Goal: Information Seeking & Learning: Compare options

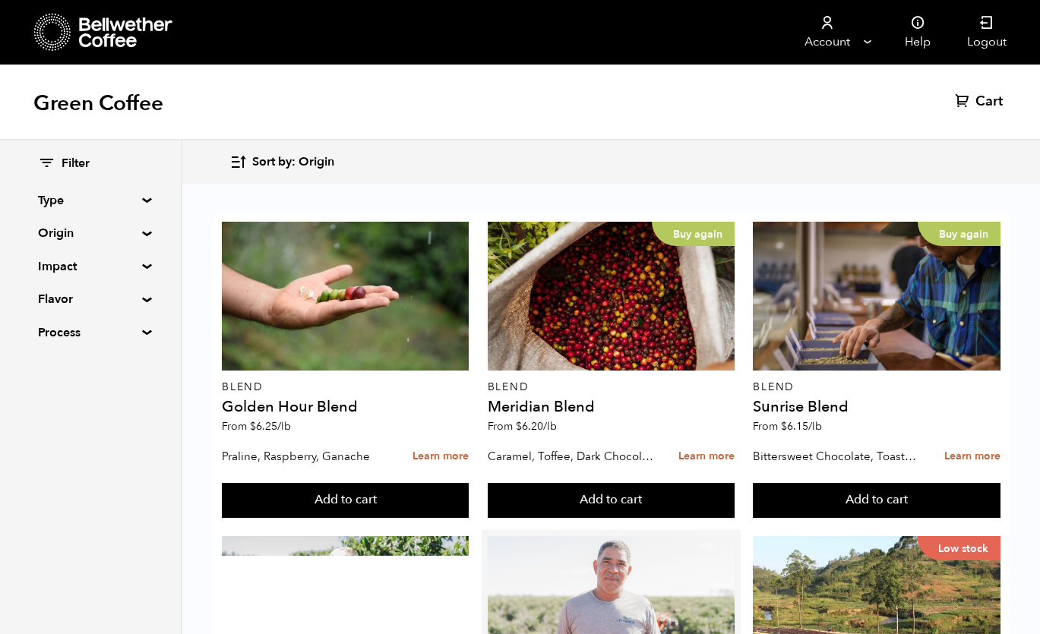
scroll to position [330, 0]
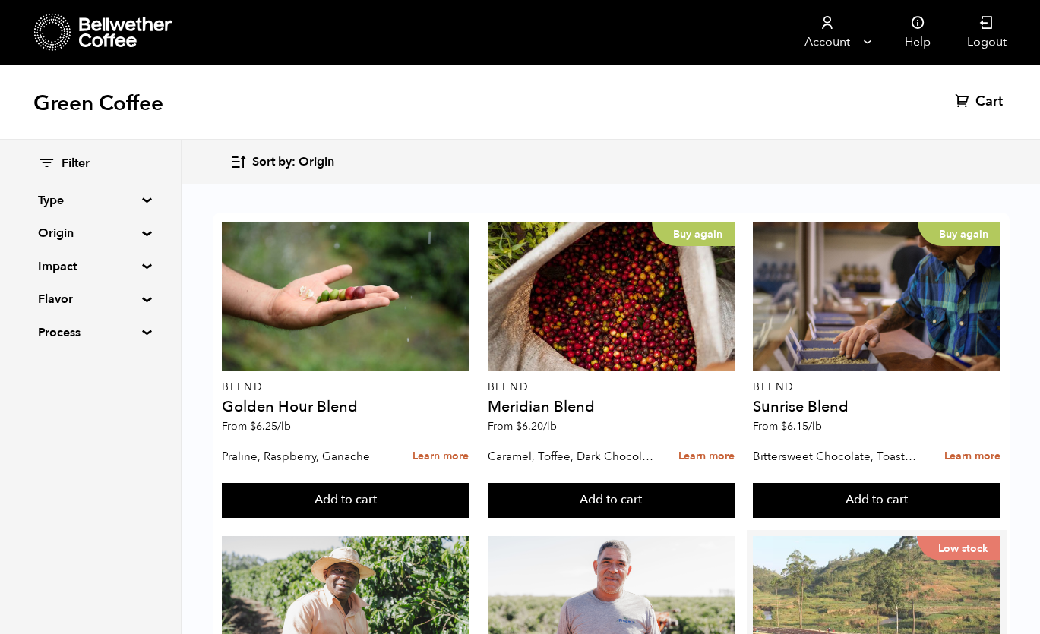
click at [820, 536] on div "Low stock" at bounding box center [876, 610] width 247 height 149
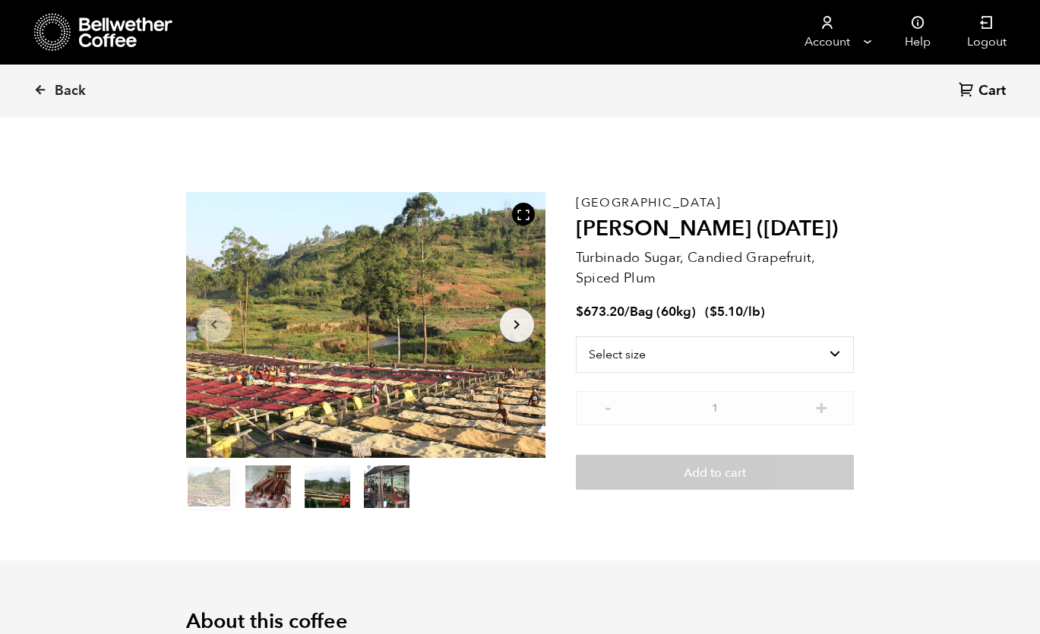
scroll to position [661, 650]
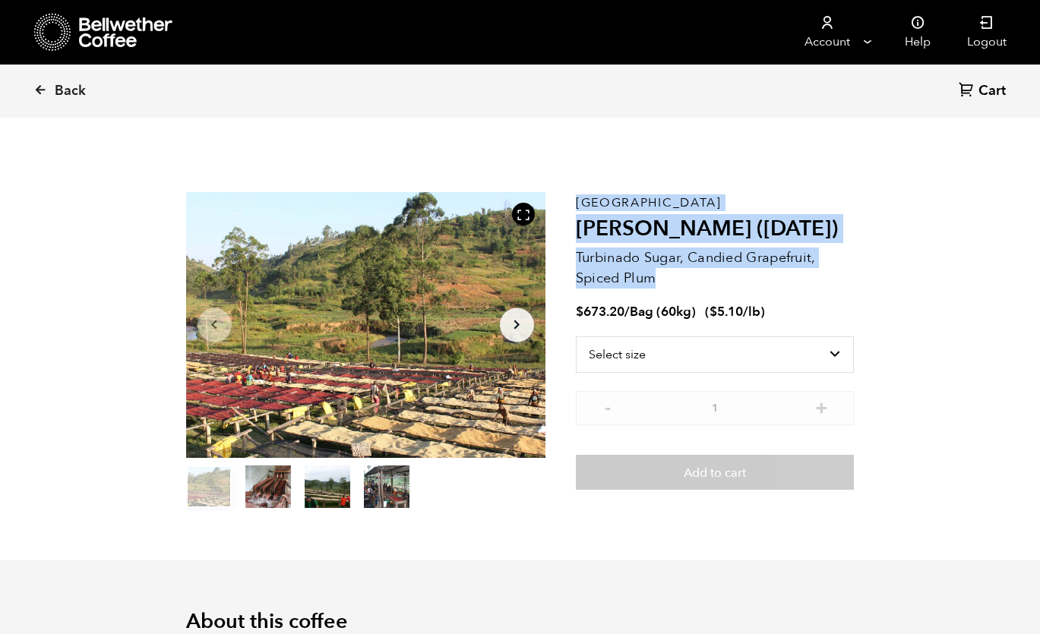
drag, startPoint x: 574, startPoint y: 199, endPoint x: 682, endPoint y: 272, distance: 130.8
click at [682, 272] on section "Item 1 of 4 Arrow Left Arrow Right item 0 item 1 item 2 item 3 Item 1 of 4 Buru…" at bounding box center [520, 352] width 744 height 418
copy section "Item 1 of 4 Arrow Left Arrow Right item 0 item 1 item 2 item 3 Item 1 of 4 Buru…"
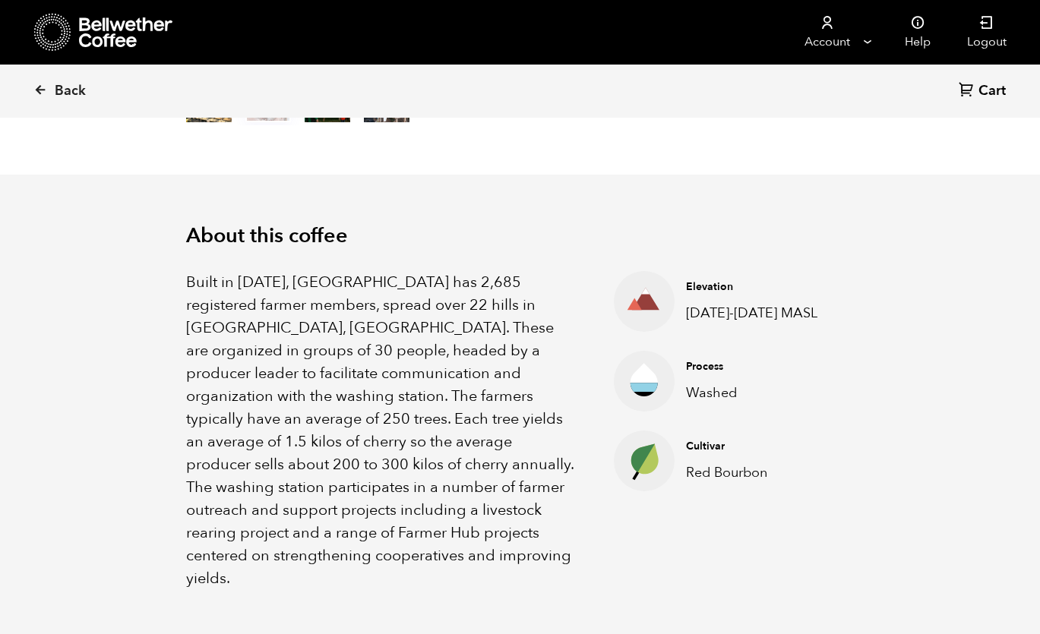
scroll to position [520, 0]
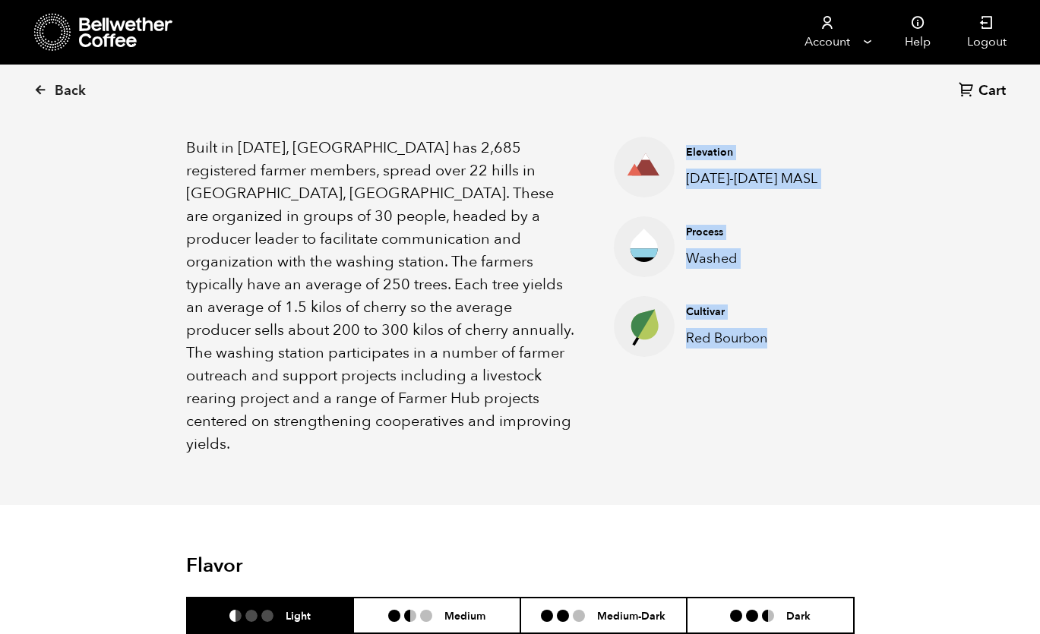
drag, startPoint x: 681, startPoint y: 146, endPoint x: 769, endPoint y: 361, distance: 232.3
click at [769, 361] on ul "Elevation 1500-1800 MASL Process Washed Cultivar Red Bourbon" at bounding box center [709, 296] width 266 height 319
copy ul "Elevation 1500-1800 MASL Process Washed Cultivar Red Bourbon"
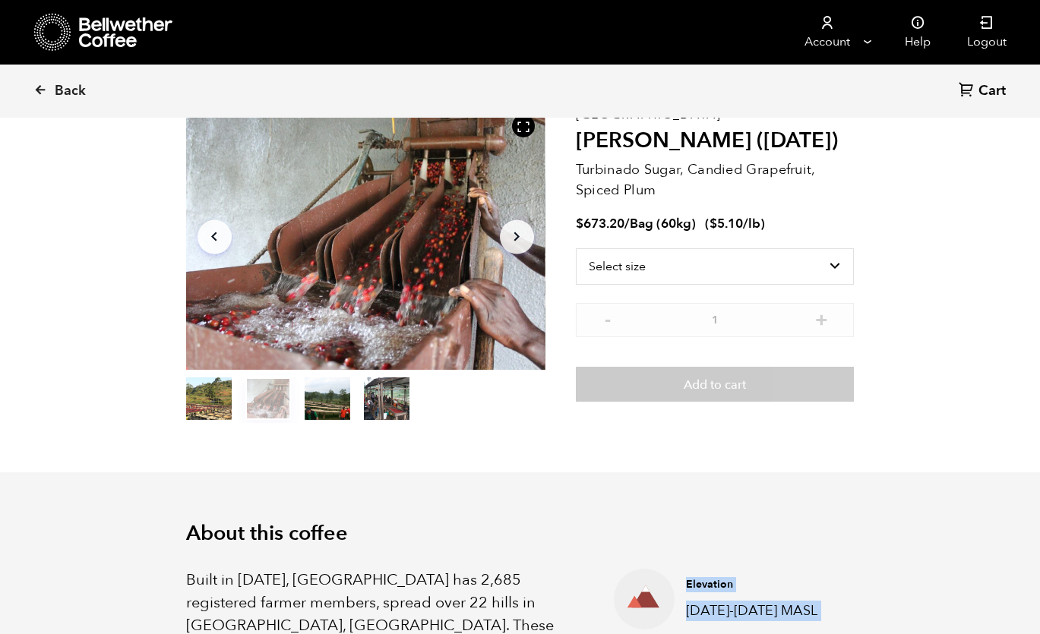
scroll to position [0, 0]
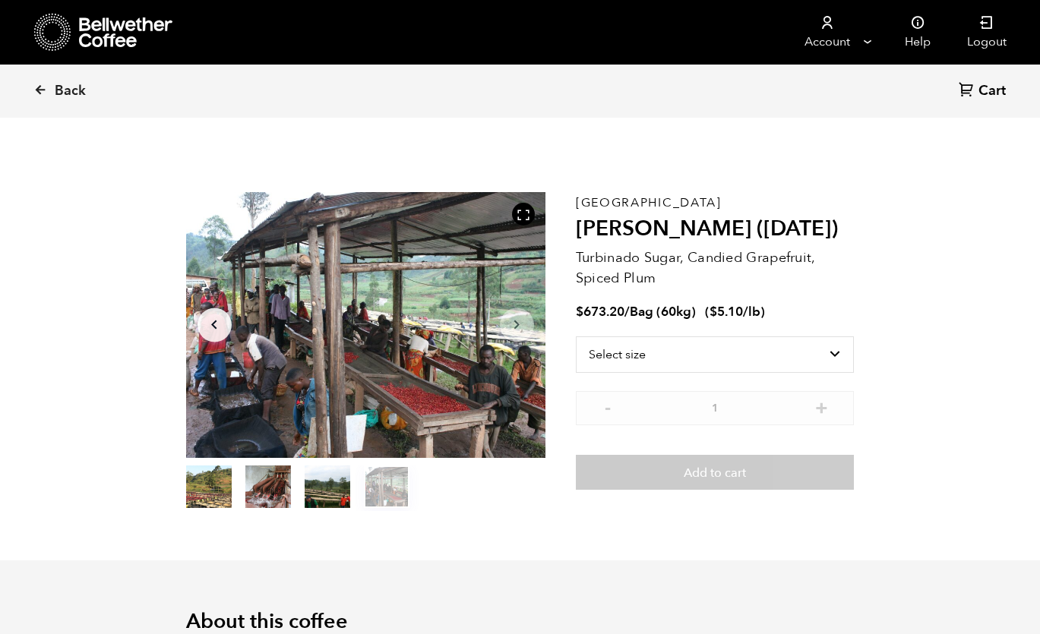
click at [518, 508] on ul at bounding box center [365, 489] width 359 height 46
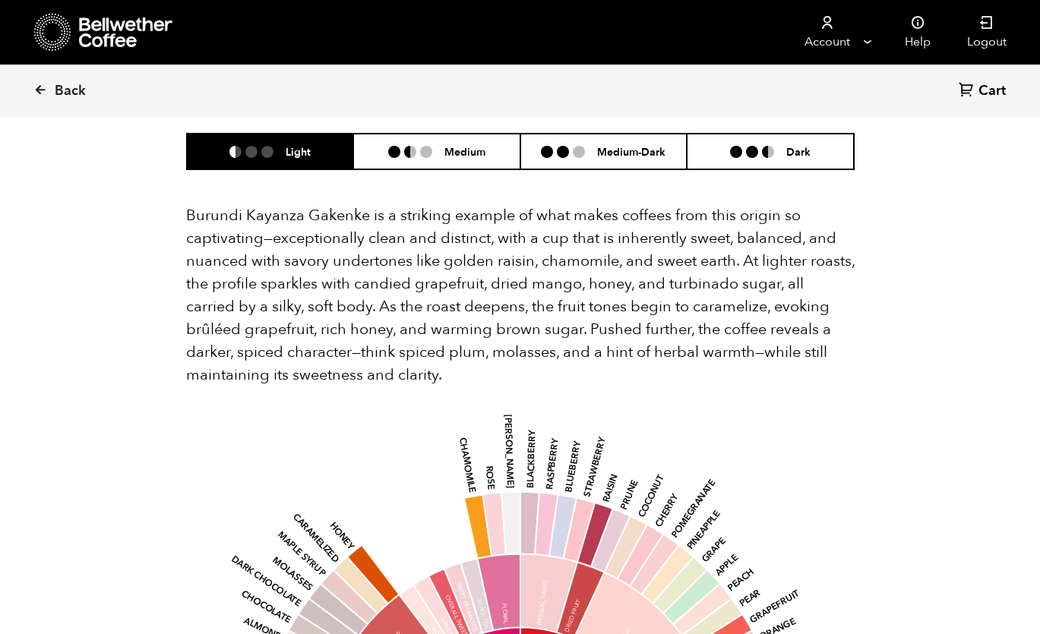
scroll to position [969, 0]
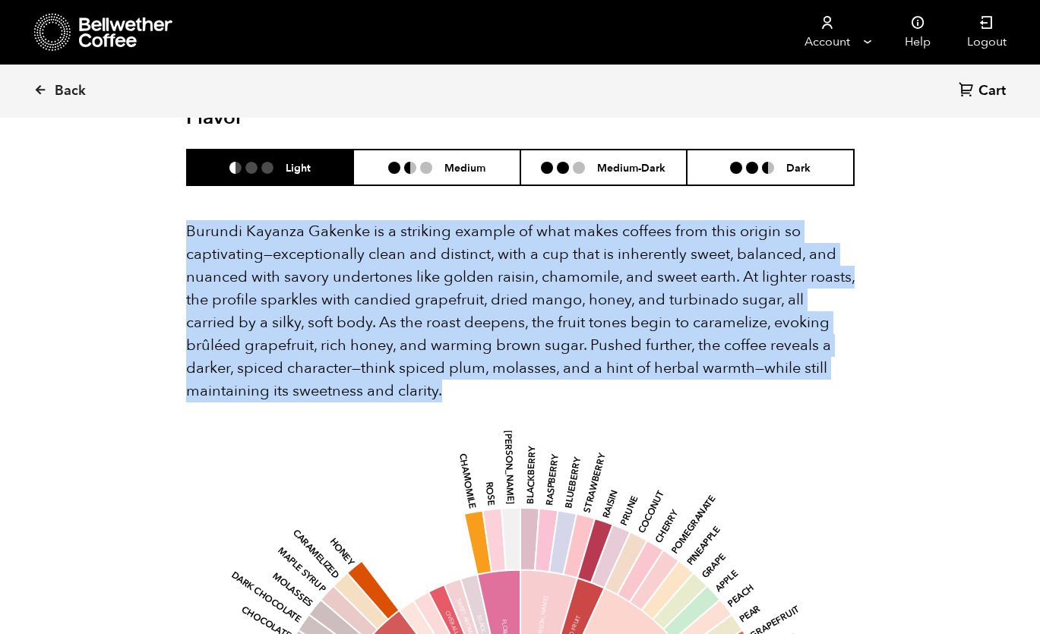
drag, startPoint x: 185, startPoint y: 204, endPoint x: 480, endPoint y: 362, distance: 334.8
click at [480, 362] on p "Burundi Kayanza Gakenke is a striking example of what makes coffees from this o…" at bounding box center [520, 311] width 668 height 182
copy p "Burundi Kayanza Gakenke is a striking example of what makes coffees from this o…"
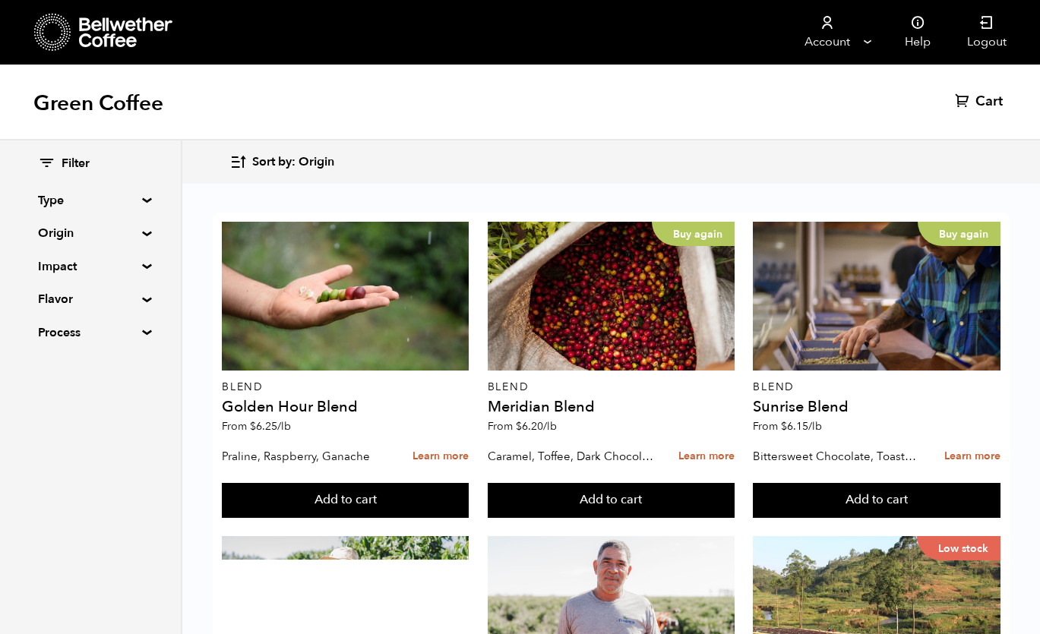
scroll to position [639, 0]
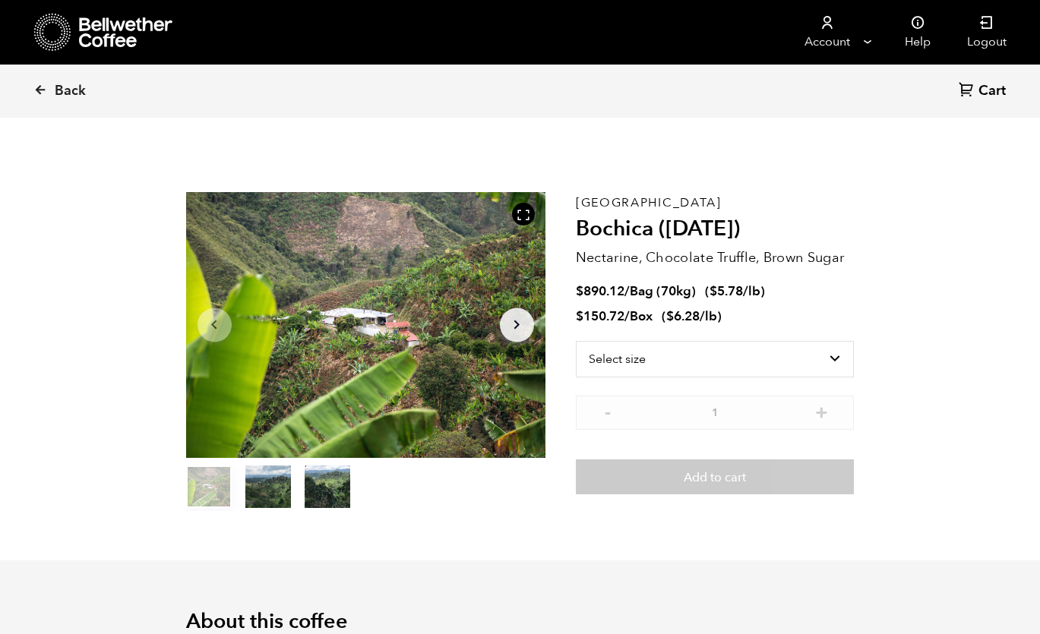
scroll to position [661, 650]
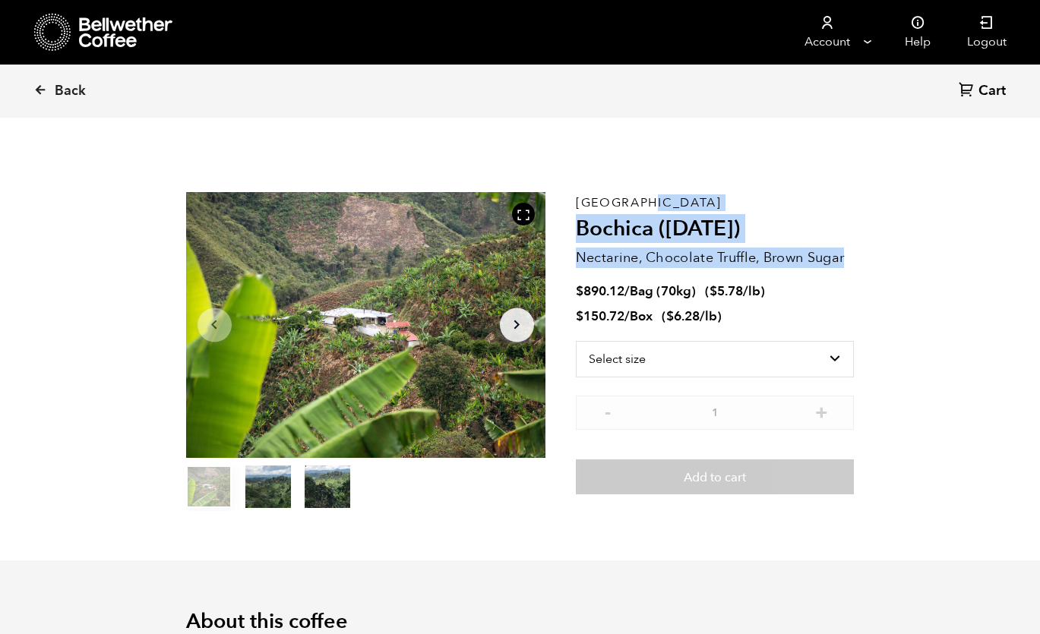
drag, startPoint x: 576, startPoint y: 197, endPoint x: 911, endPoint y: 253, distance: 339.7
copy div "Colombia Bochica (JUN 25) Nectarine, Chocolate Truffle, Brown Sugar"
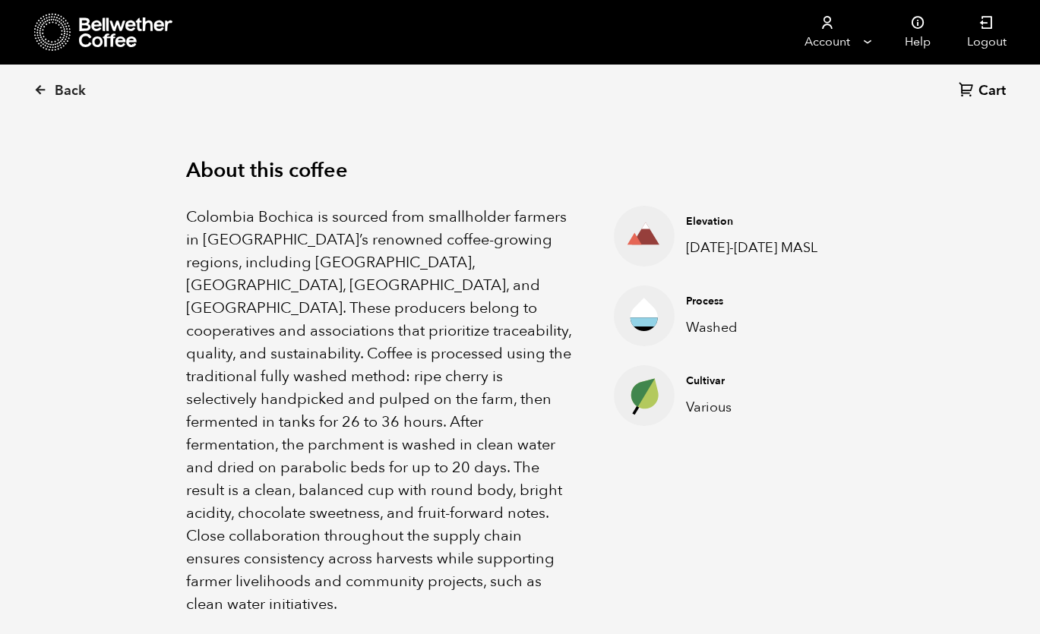
scroll to position [473, 0]
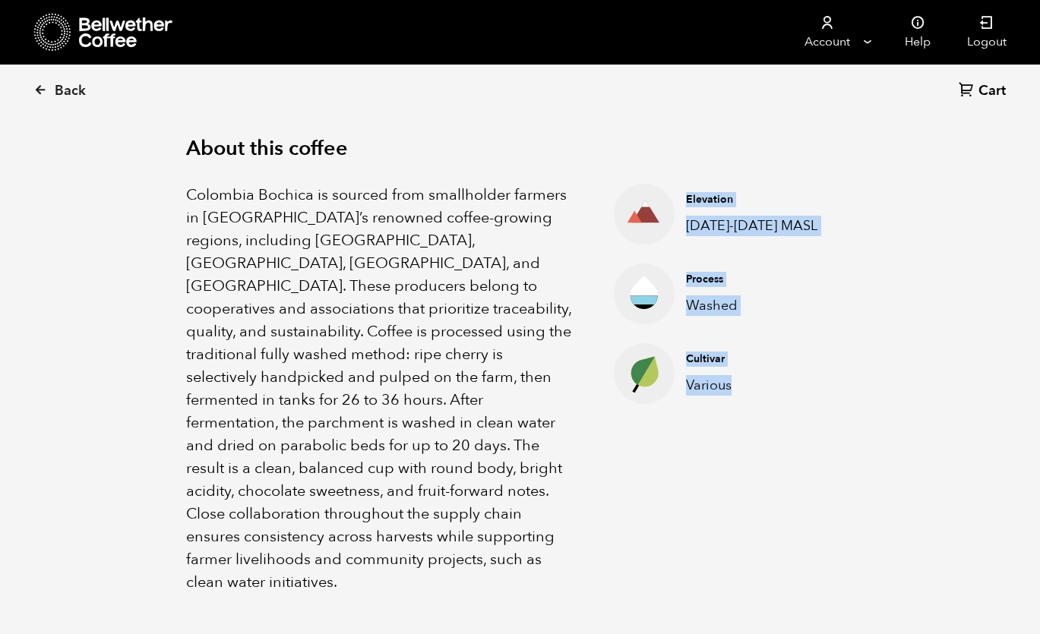
drag, startPoint x: 684, startPoint y: 182, endPoint x: 749, endPoint y: 411, distance: 237.8
click at [749, 411] on ul "Elevation 1300-1900 MASL Process Washed Cultivar Various" at bounding box center [709, 389] width 266 height 410
copy ul "Elevation 1300-1900 MASL Process Washed Cultivar Various"
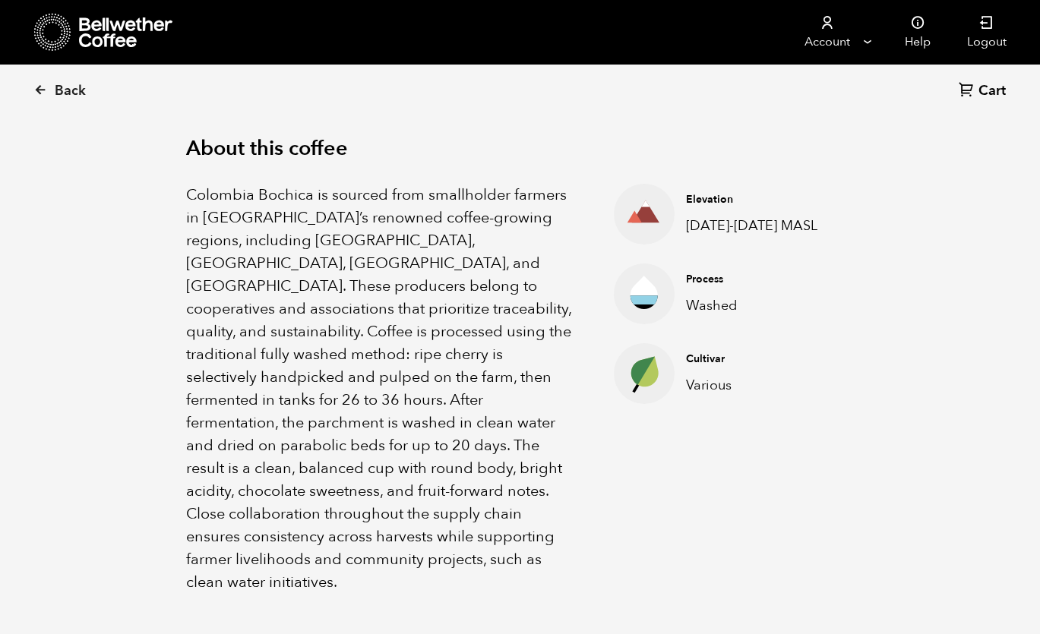
click at [479, 0] on nav "Account Manage Orders Payment methods Documents Help Logout" at bounding box center [652, 32] width 745 height 65
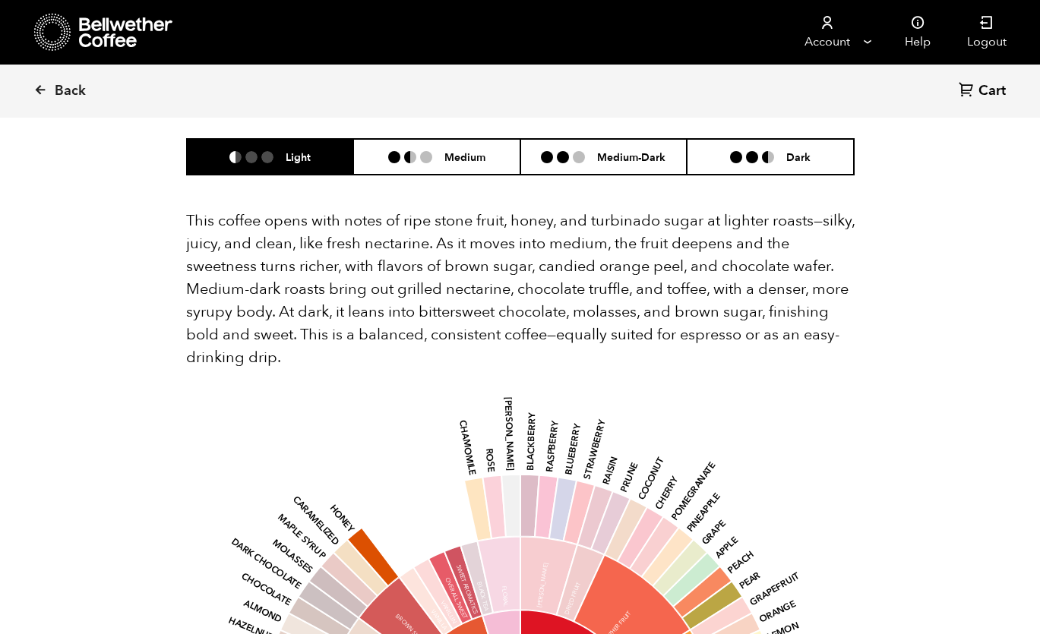
scroll to position [1079, 0]
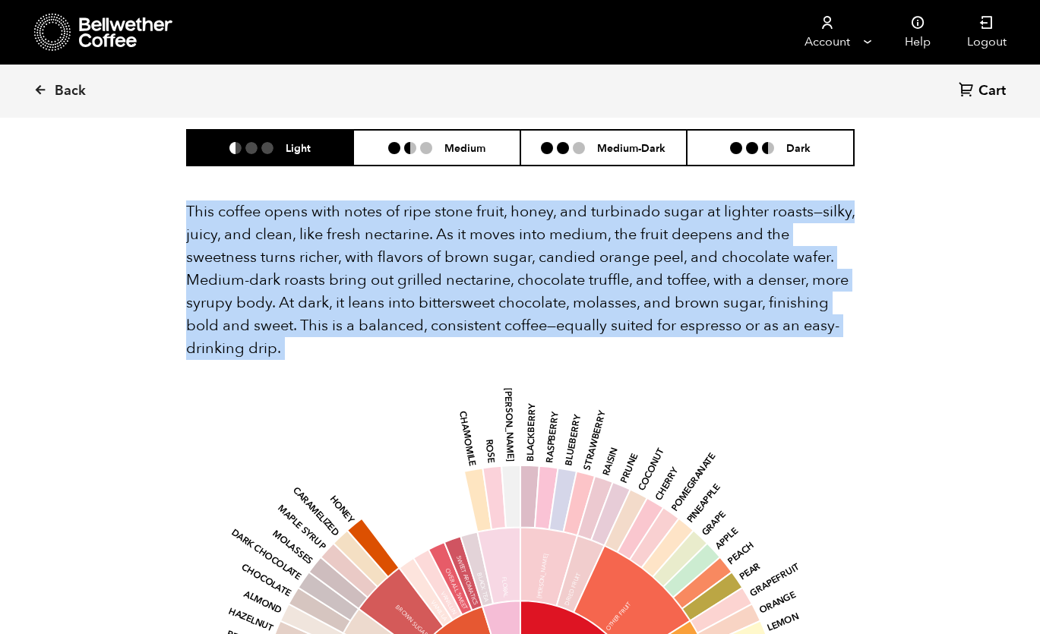
drag, startPoint x: 172, startPoint y: 152, endPoint x: 348, endPoint y: 326, distance: 247.6
click at [348, 326] on section "Flavor Light Medium Medium-Dark Dark This coffee opens with notes of ripe stone…" at bounding box center [520, 568] width 744 height 1063
click at [324, 305] on p "This coffee opens with notes of ripe stone fruit, honey, and turbinado sugar at…" at bounding box center [520, 281] width 668 height 160
drag, startPoint x: 324, startPoint y: 305, endPoint x: 151, endPoint y: 168, distance: 221.1
click at [151, 168] on section "Flavor Light Medium Medium-Dark Dark This coffee opens with notes of ripe stone…" at bounding box center [520, 568] width 744 height 1063
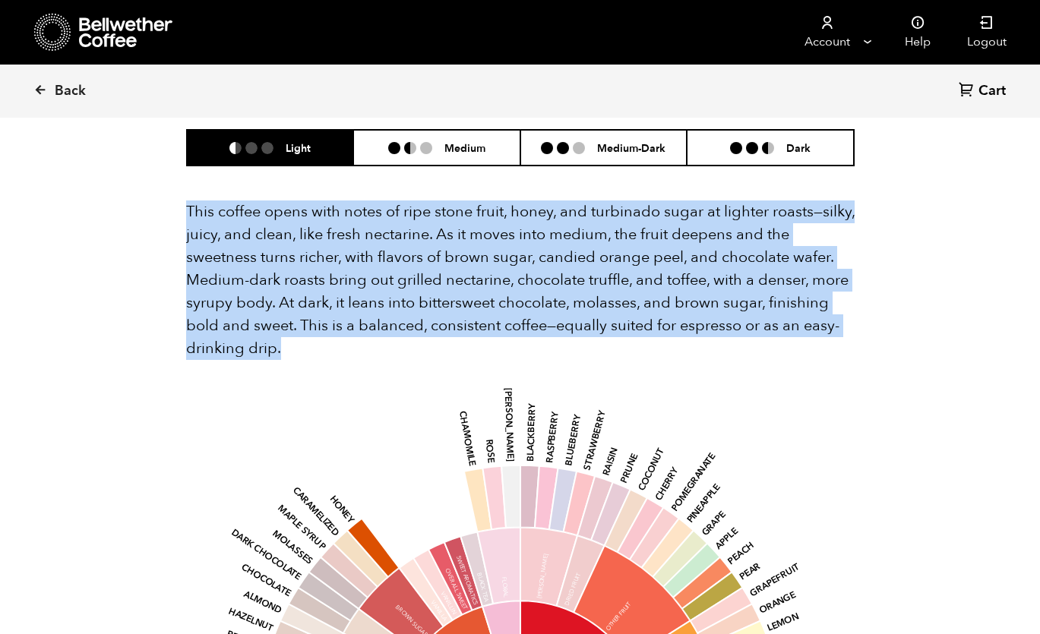
copy p "This coffee opens with notes of ripe stone fruit, honey, and turbinado sugar at…"
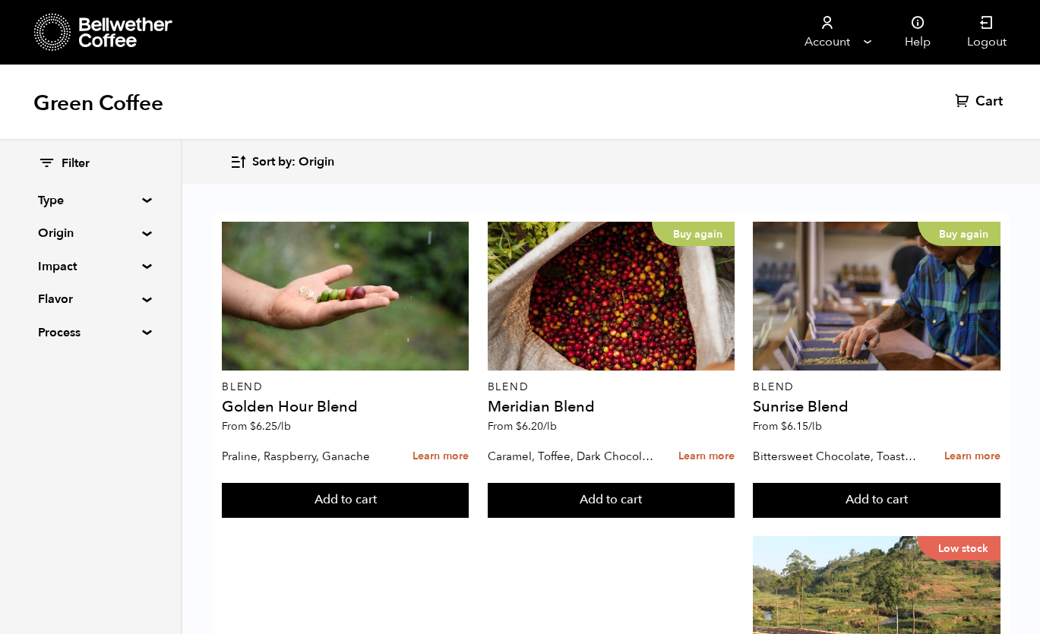
scroll to position [1283, 0]
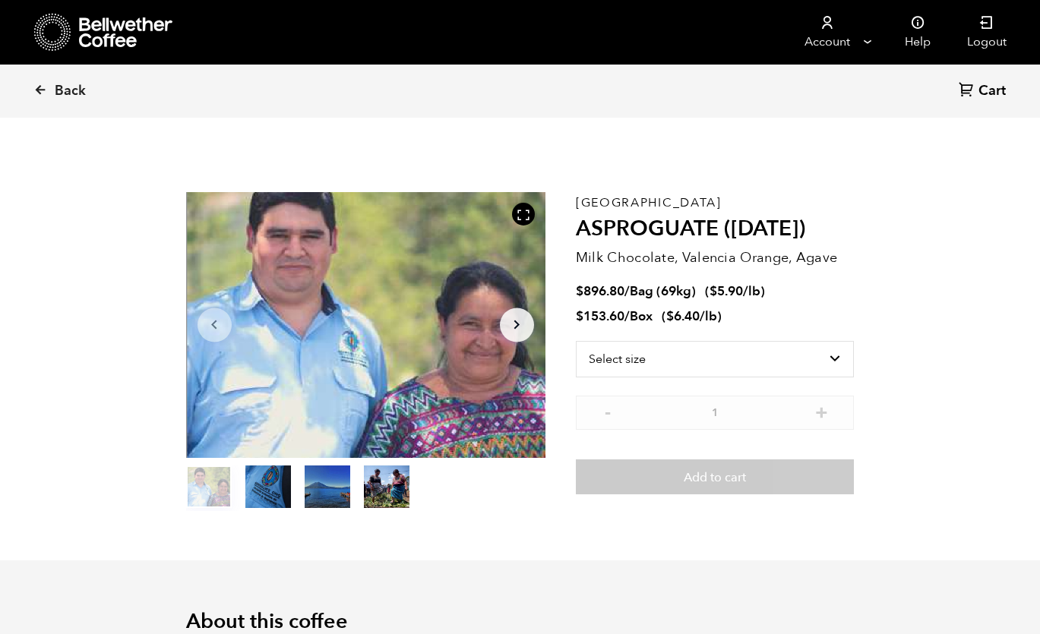
scroll to position [661, 650]
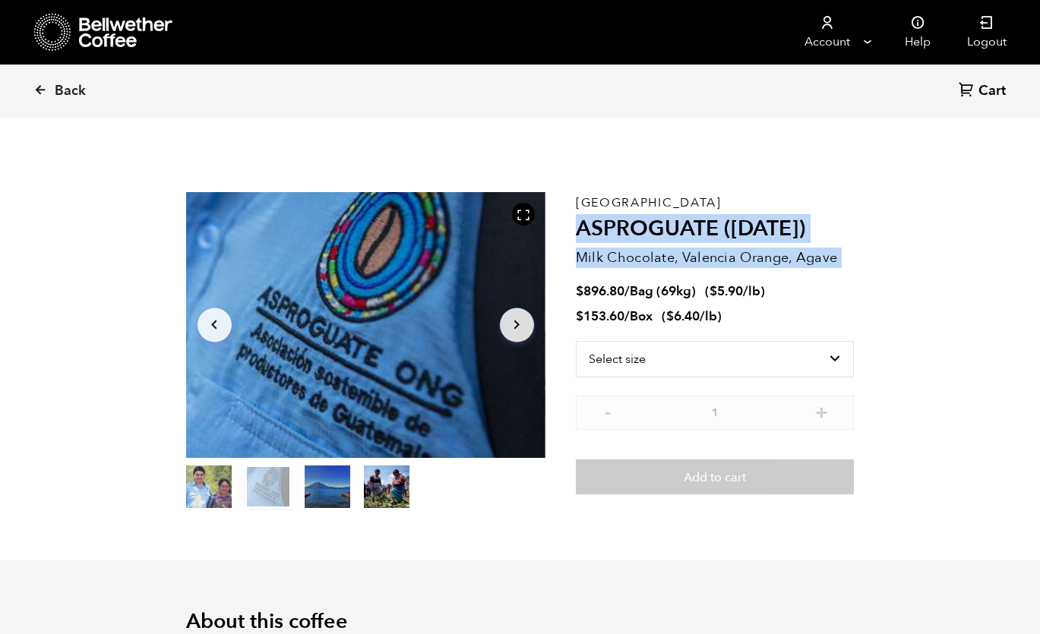
drag, startPoint x: 567, startPoint y: 188, endPoint x: 848, endPoint y: 277, distance: 294.1
click at [848, 277] on section "Item 2 of 4 Arrow Left Arrow Right item 0 item 1 item 2 item 3 Item 2 of 4 Guat…" at bounding box center [520, 352] width 744 height 418
copy div "ASPROGUATE (JUN 25) Milk Chocolate, Valencia Orange, Agave"
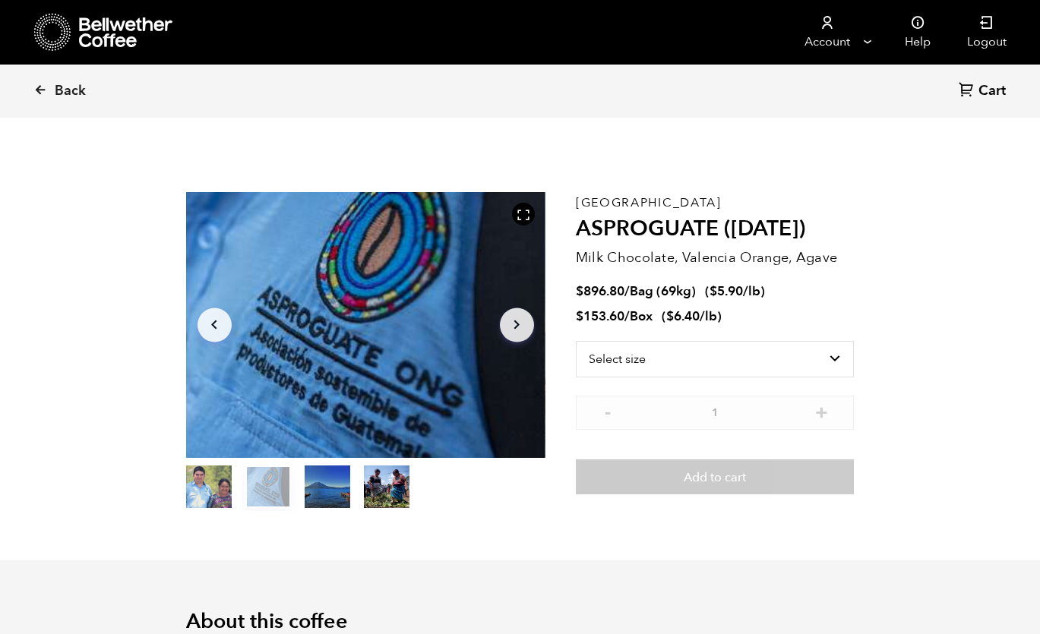
click at [567, 192] on div "Item 2 of 4 Arrow Left Arrow Right item 0 item 1 item 2 item 3 Item 2 of 4" at bounding box center [381, 351] width 390 height 319
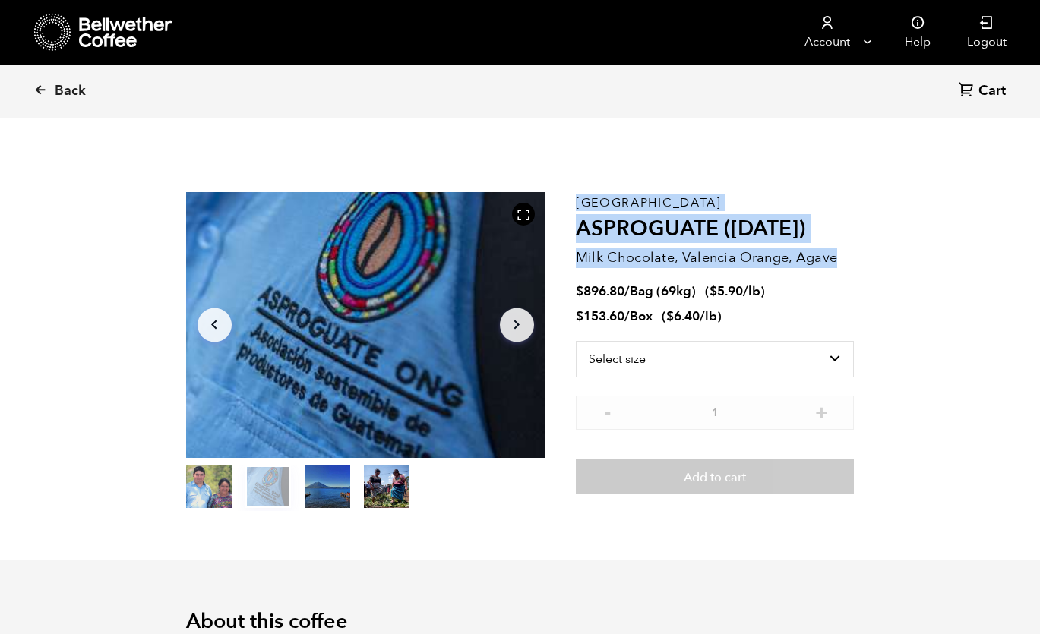
drag, startPoint x: 567, startPoint y: 192, endPoint x: 845, endPoint y: 264, distance: 286.5
click at [845, 264] on section "Item 2 of 4 Arrow Left Arrow Right item 0 item 1 item 2 item 3 Item 2 of 4 Guat…" at bounding box center [520, 352] width 744 height 418
copy section "Item 2 of 4 Arrow Left Arrow Right item 0 item 1 item 2 item 3 Item 2 of 4 Guat…"
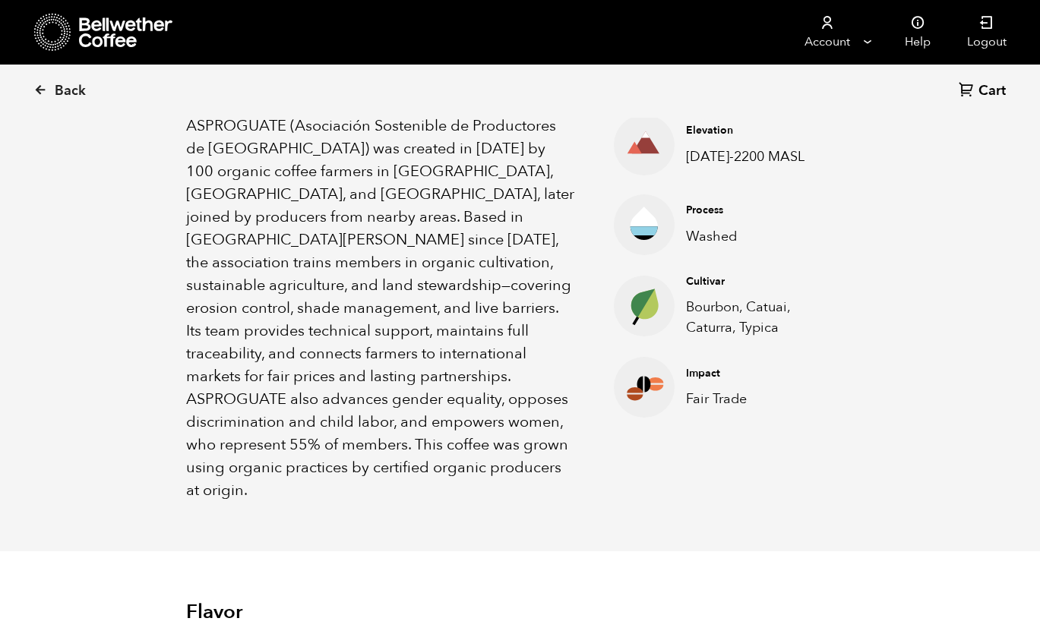
scroll to position [539, 0]
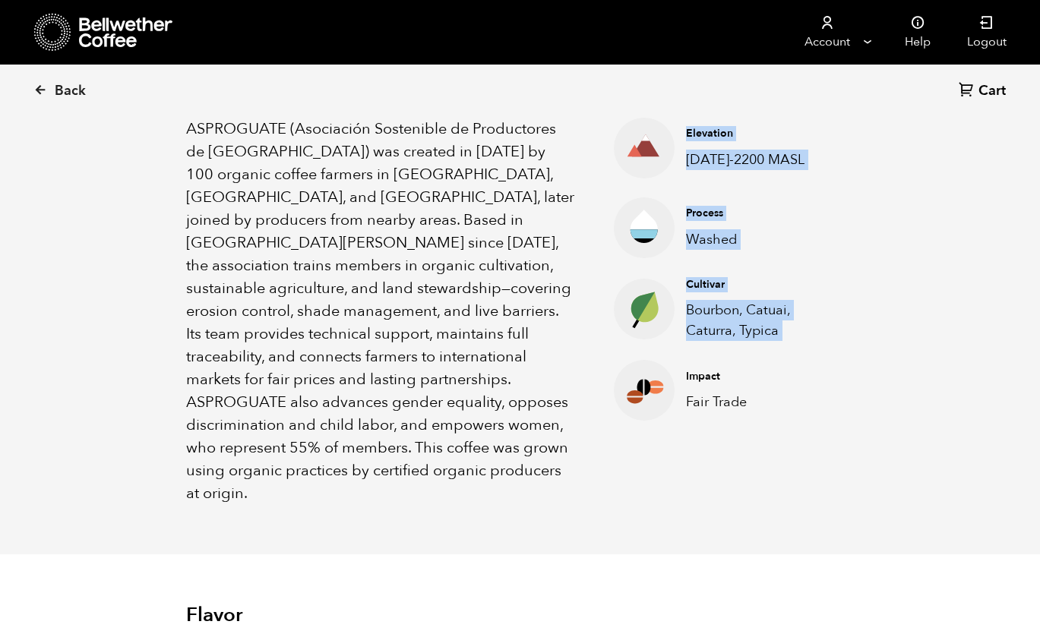
drag, startPoint x: 687, startPoint y: 128, endPoint x: 823, endPoint y: 343, distance: 253.3
click at [823, 343] on ul "Elevation 1400-2200 MASL Process Washed Cultivar Bourbon, Catuai, Caturra, Typi…" at bounding box center [715, 311] width 279 height 387
copy ul "Elevation 1400-2200 MASL Process Washed Cultivar Bourbon, Catuai, Caturra, Typi…"
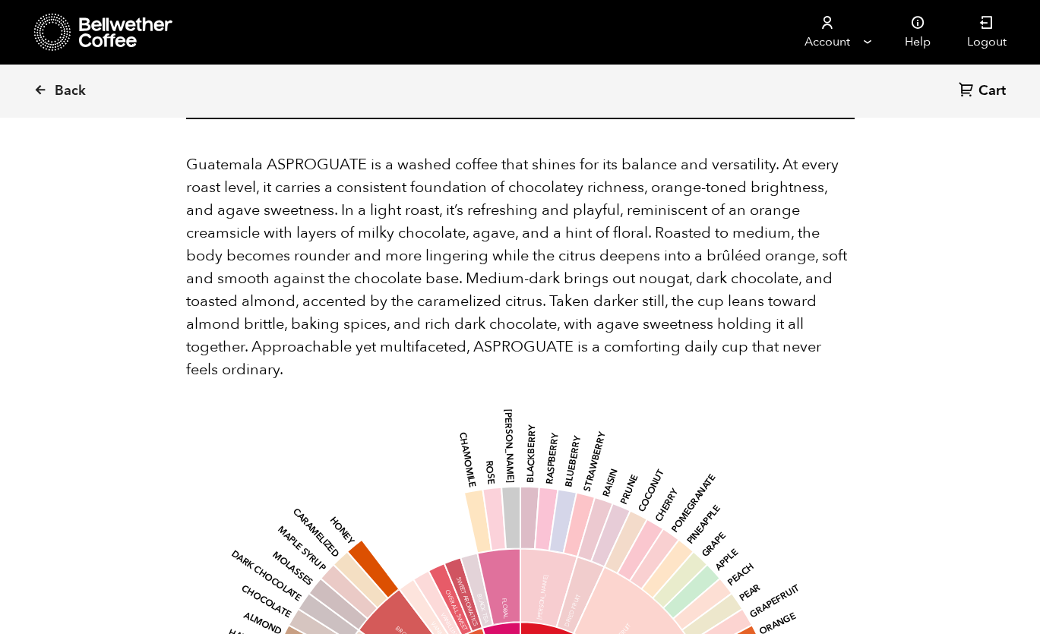
scroll to position [1076, 0]
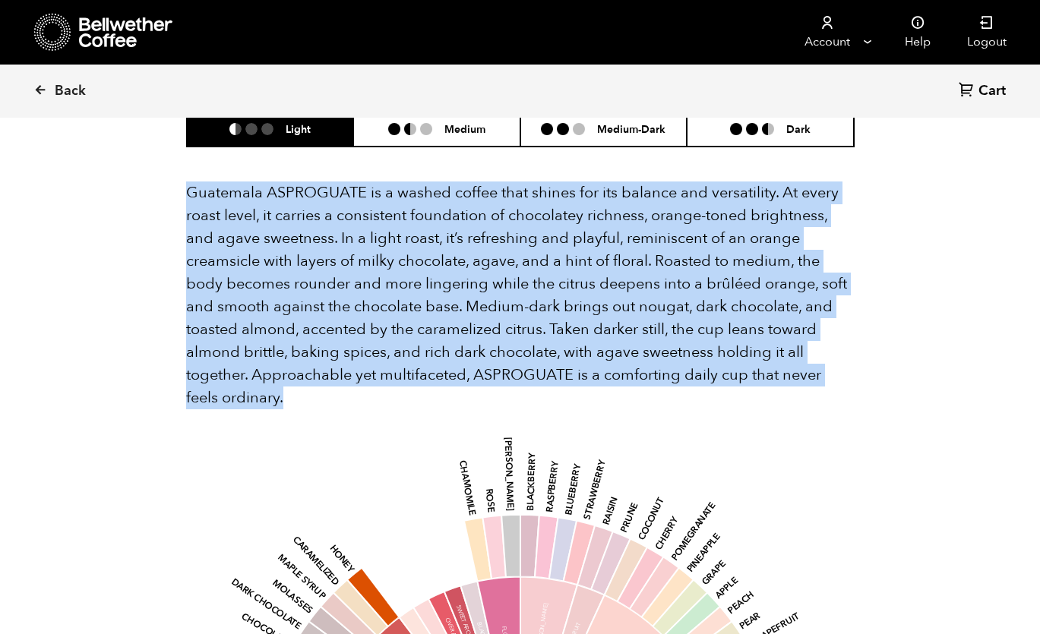
drag, startPoint x: 182, startPoint y: 168, endPoint x: 333, endPoint y: 379, distance: 259.7
click at [333, 379] on section "Flavor Light Medium Medium-Dark Dark Guatemala ASPROGUATE is a washed coffee th…" at bounding box center [520, 584] width 744 height 1132
copy p "Guatemala ASPROGUATE is a washed coffee that shines for its balance and versati…"
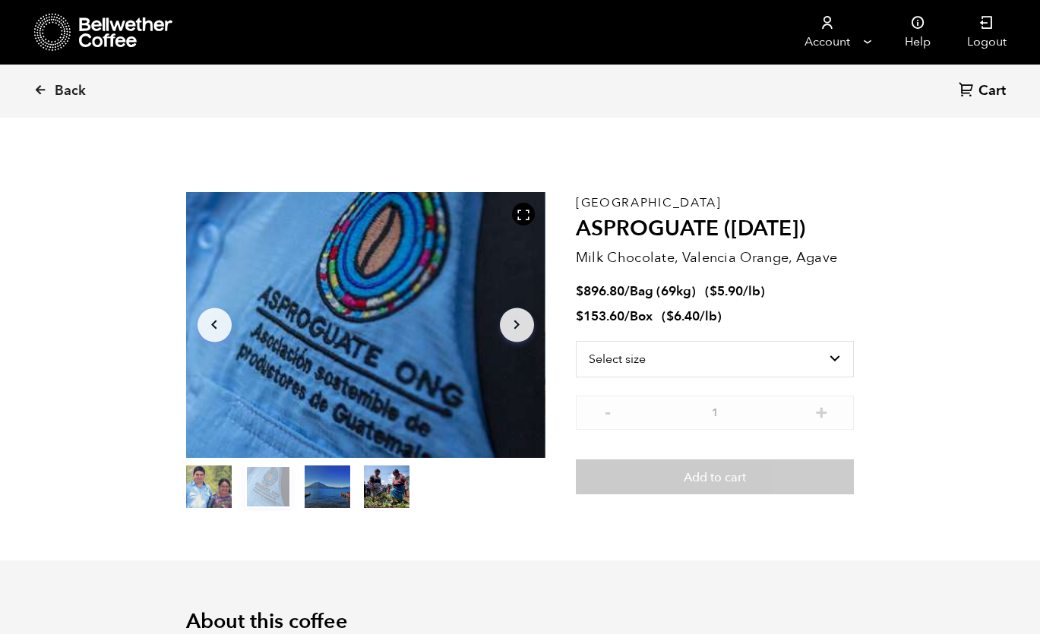
scroll to position [0, 0]
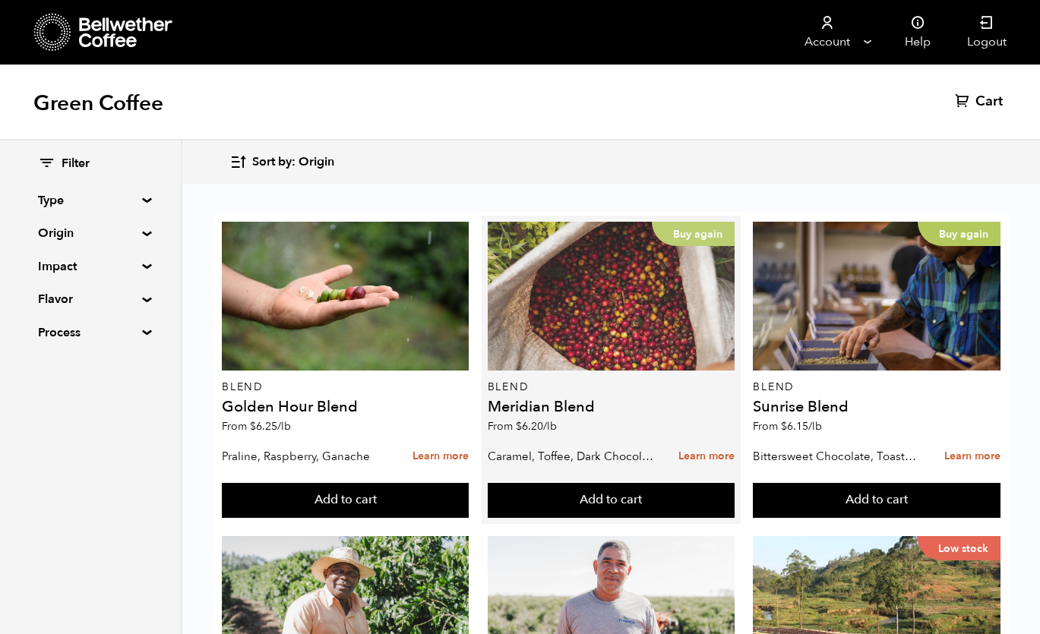
click at [669, 343] on div "Buy again" at bounding box center [611, 296] width 247 height 149
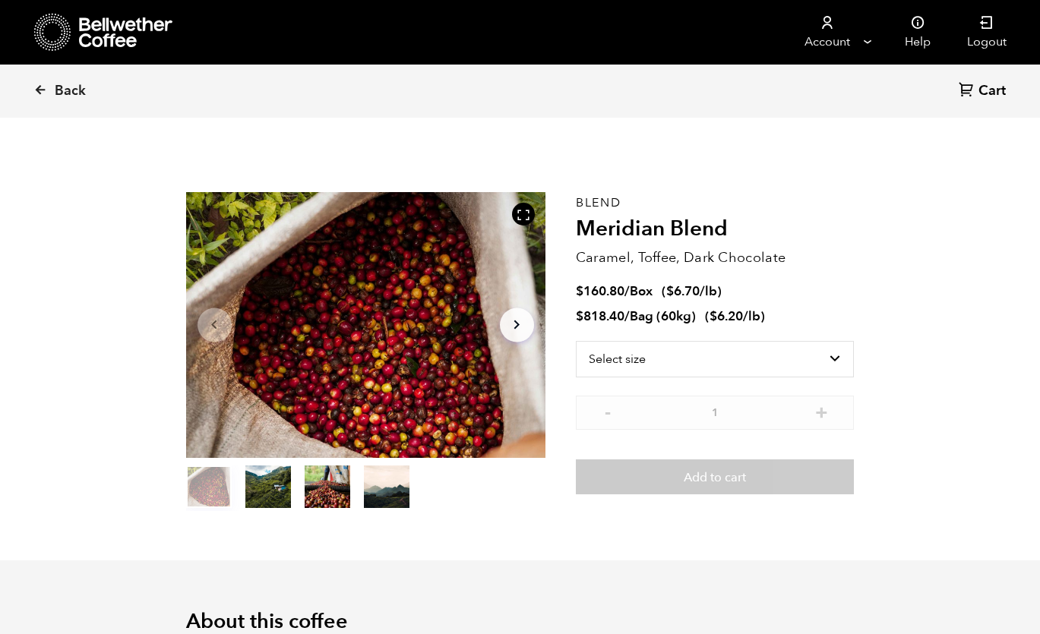
scroll to position [661, 650]
drag, startPoint x: 575, startPoint y: 201, endPoint x: 854, endPoint y: 263, distance: 285.7
click at [854, 263] on div "Blend Meridian Blend Caramel, Toffee, Dark Chocolate $ 160.80 / Box ( $ 6.70 /l…" at bounding box center [715, 351] width 279 height 319
copy div "Blend Meridian Blend Caramel, Toffee, Dark Chocolate"
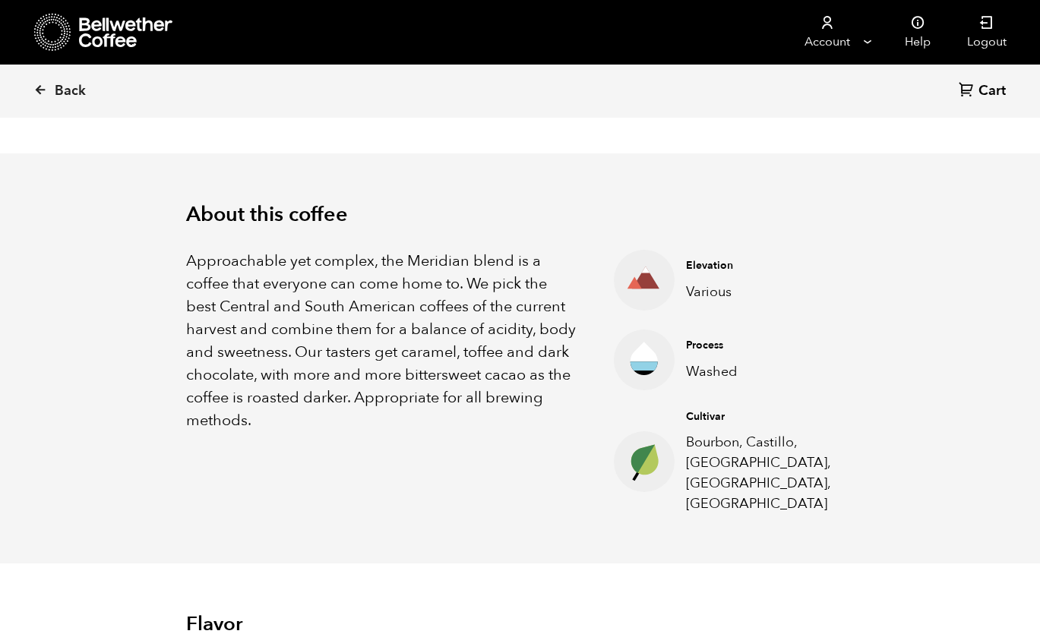
scroll to position [406, 0]
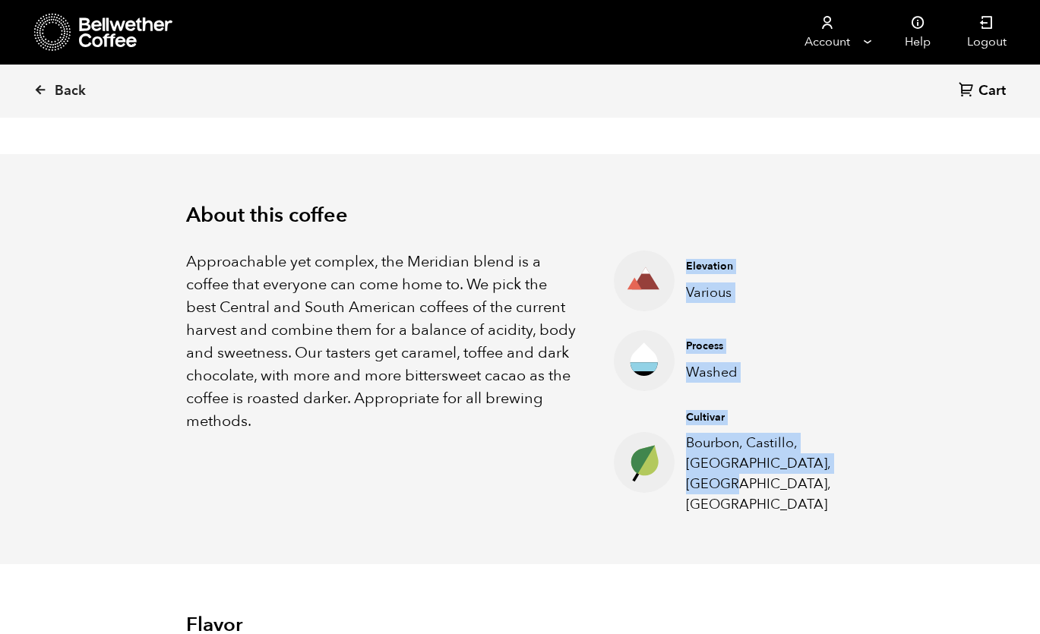
drag, startPoint x: 687, startPoint y: 255, endPoint x: 782, endPoint y: 532, distance: 293.3
click at [782, 532] on div "About this coffee Approachable yet complex, the Meridian blend is a coffee that…" at bounding box center [520, 359] width 744 height 411
copy ul "Elevation Various Process Washed Cultivar Bourbon, Castillo, Catuai, Caturra, C…"
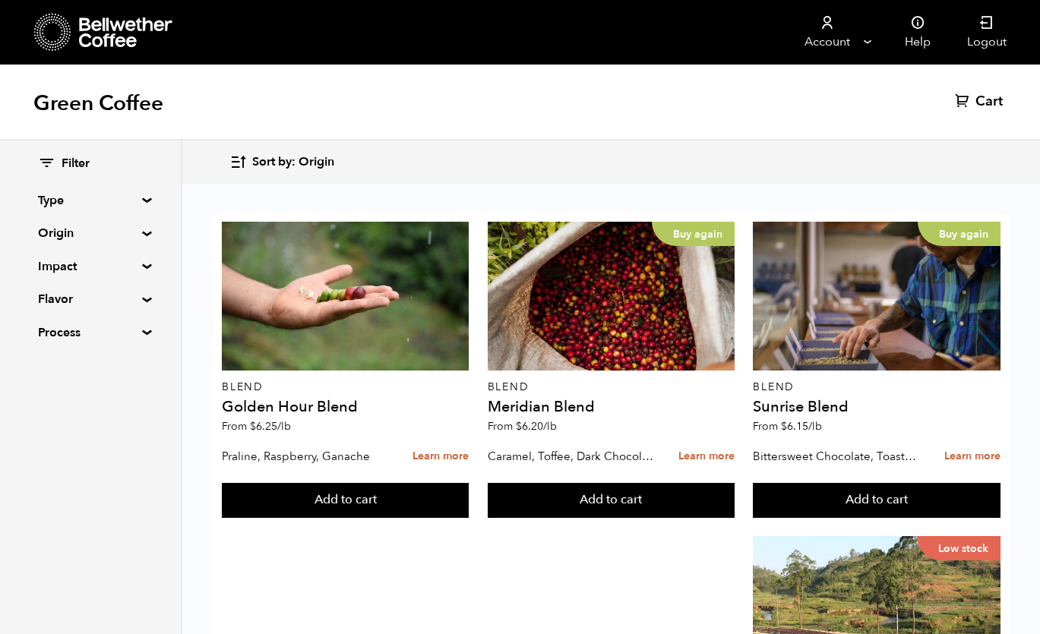
scroll to position [1019, 0]
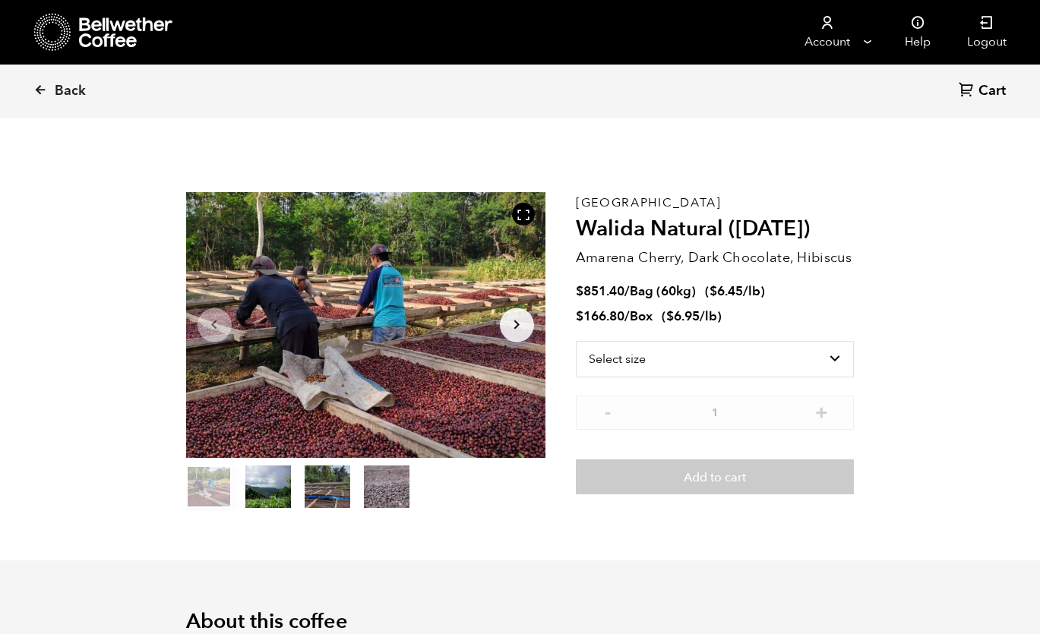
scroll to position [661, 650]
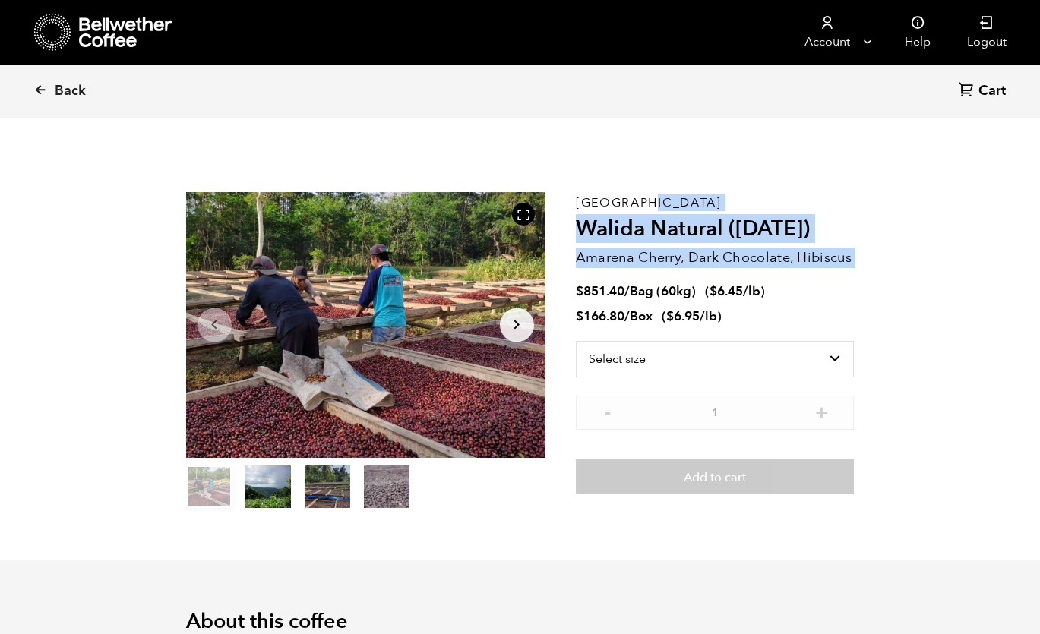
drag, startPoint x: 576, startPoint y: 198, endPoint x: 867, endPoint y: 278, distance: 302.6
click at [867, 278] on section "Item 1 of 4 Arrow Left Arrow Right item 0 item 1 item 2 item 3 Item 1 of 4 East…" at bounding box center [520, 352] width 744 height 418
copy div "East Java Walida Natural (JAN 25) Amarena Cherry, Dark Chocolate, Hibiscus"
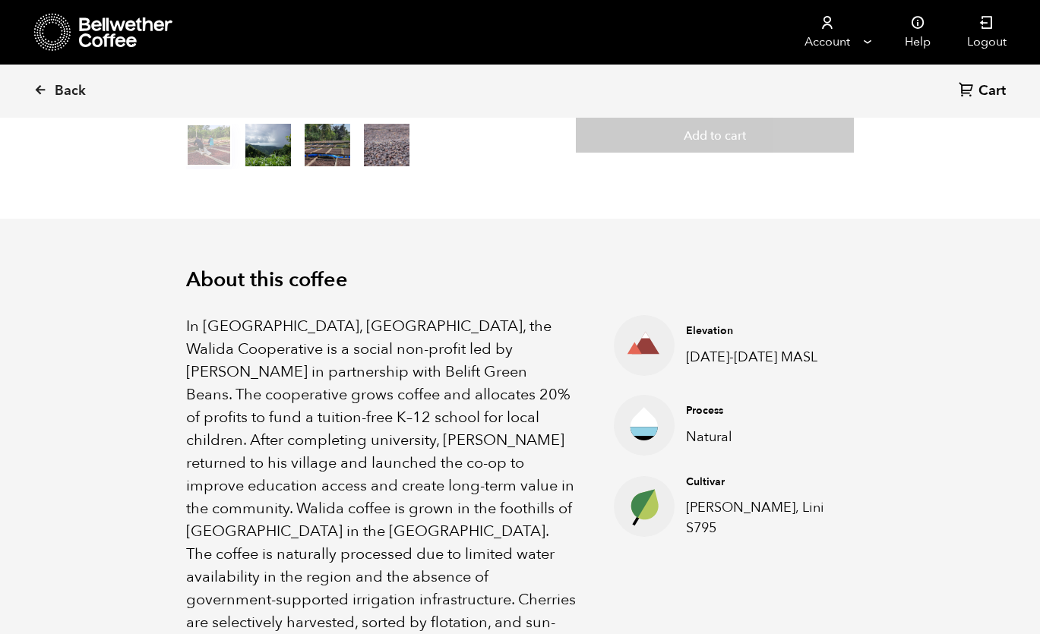
scroll to position [345, 0]
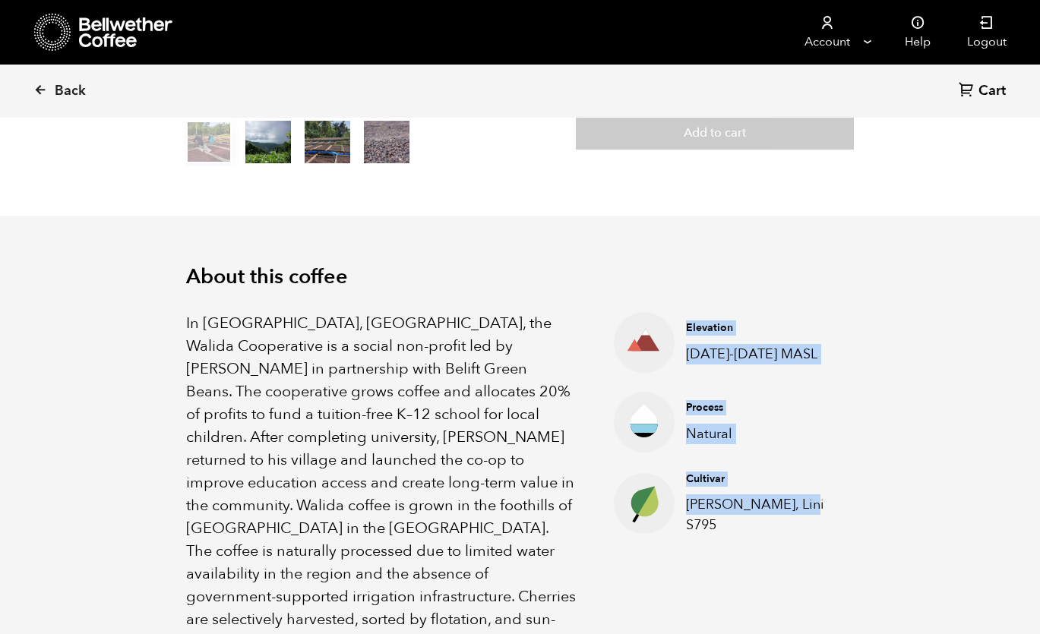
drag, startPoint x: 687, startPoint y: 322, endPoint x: 813, endPoint y: 517, distance: 232.4
click at [813, 517] on ul "Elevation 1200-1600 MASL Process Natural Cultivar Kartika, Lini S795" at bounding box center [715, 494] width 279 height 365
copy ul "Elevation 1200-1600 MASL Process Natural Cultivar Kartika, Lini S795"
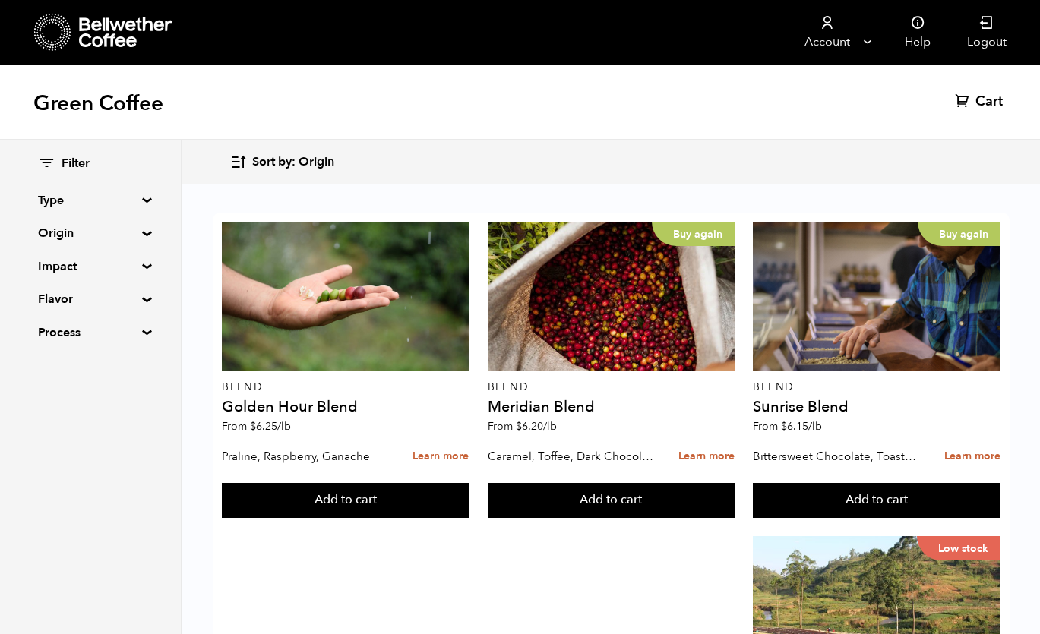
scroll to position [1500, 0]
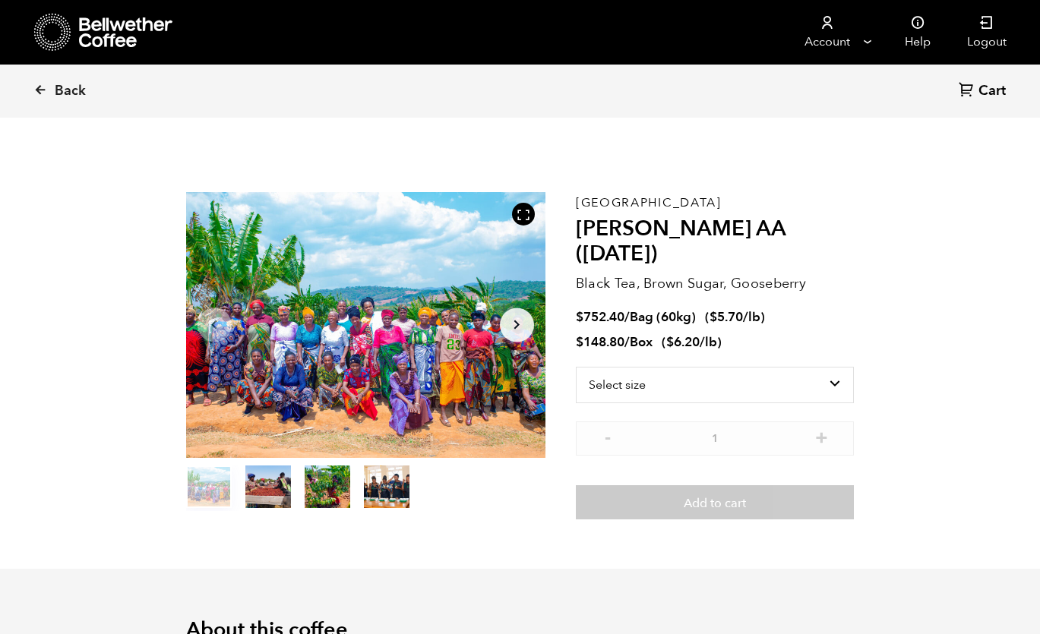
scroll to position [661, 650]
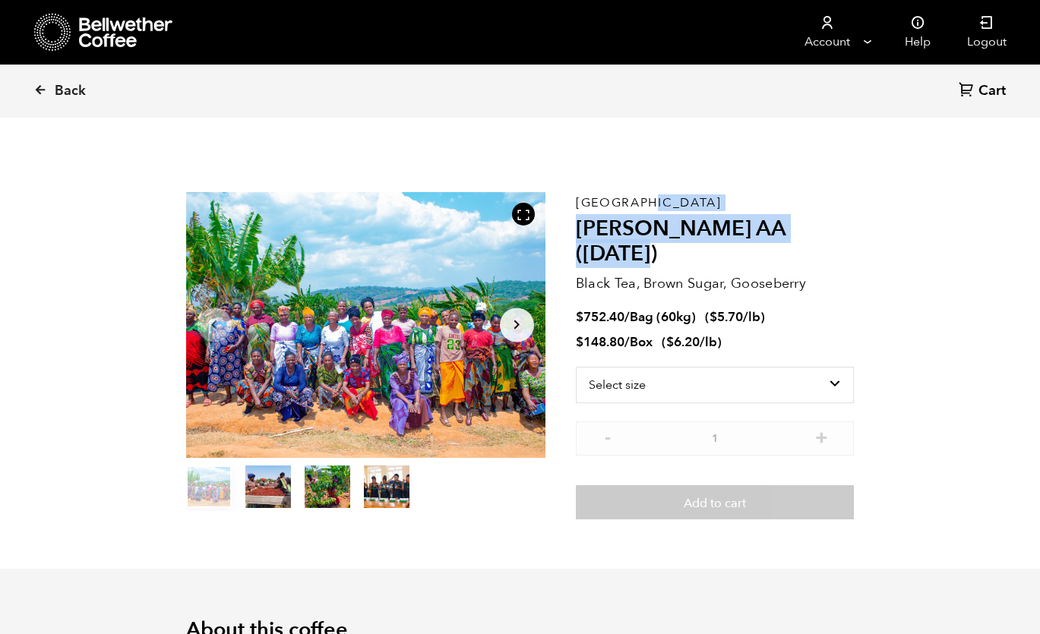
drag, startPoint x: 576, startPoint y: 201, endPoint x: 870, endPoint y: 217, distance: 294.4
click at [870, 217] on section "Item 1 of 4 Arrow Left Arrow Right item 0 item 1 item 2 item 3 Item 1 of 4 Tanz…" at bounding box center [520, 356] width 744 height 427
copy div "[GEOGRAPHIC_DATA] [PERSON_NAME] AA ([DATE])"
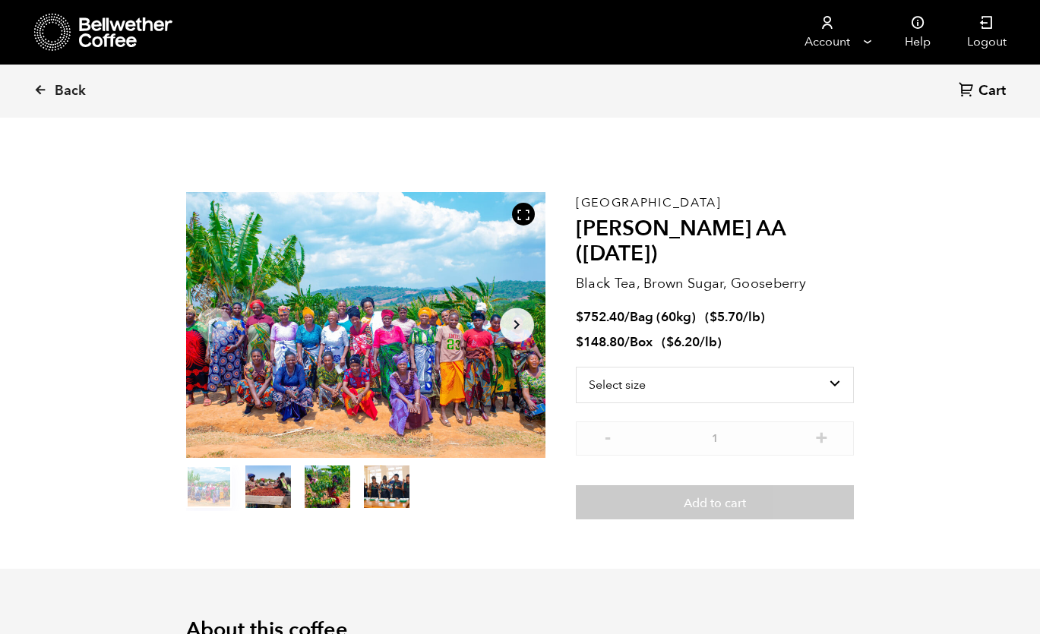
click at [459, 2] on nav "Account Manage Orders Payment methods Documents Help Logout" at bounding box center [652, 32] width 745 height 65
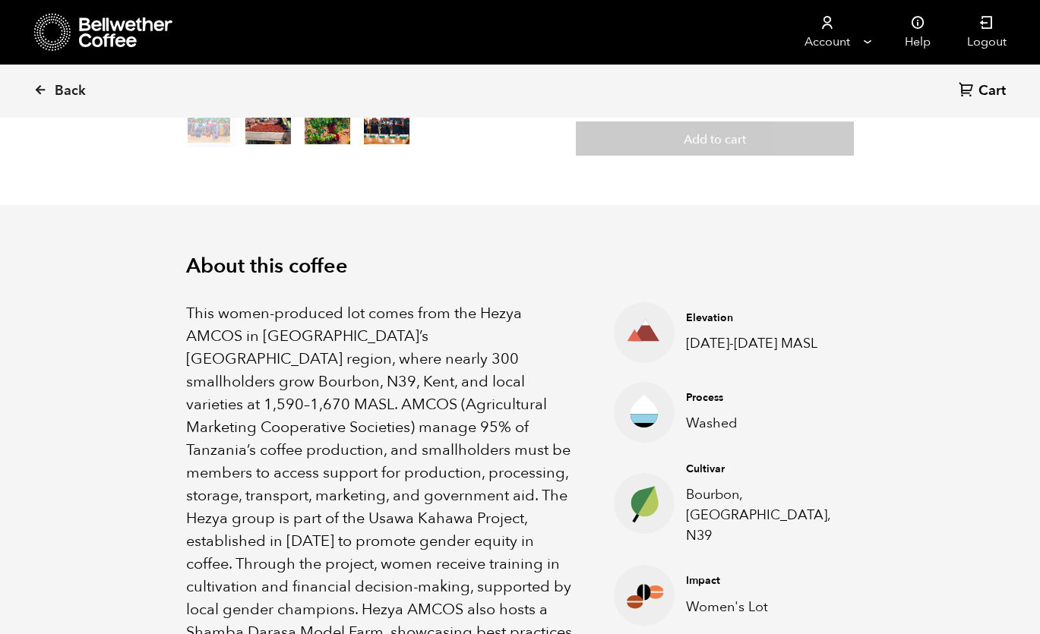
scroll to position [396, 0]
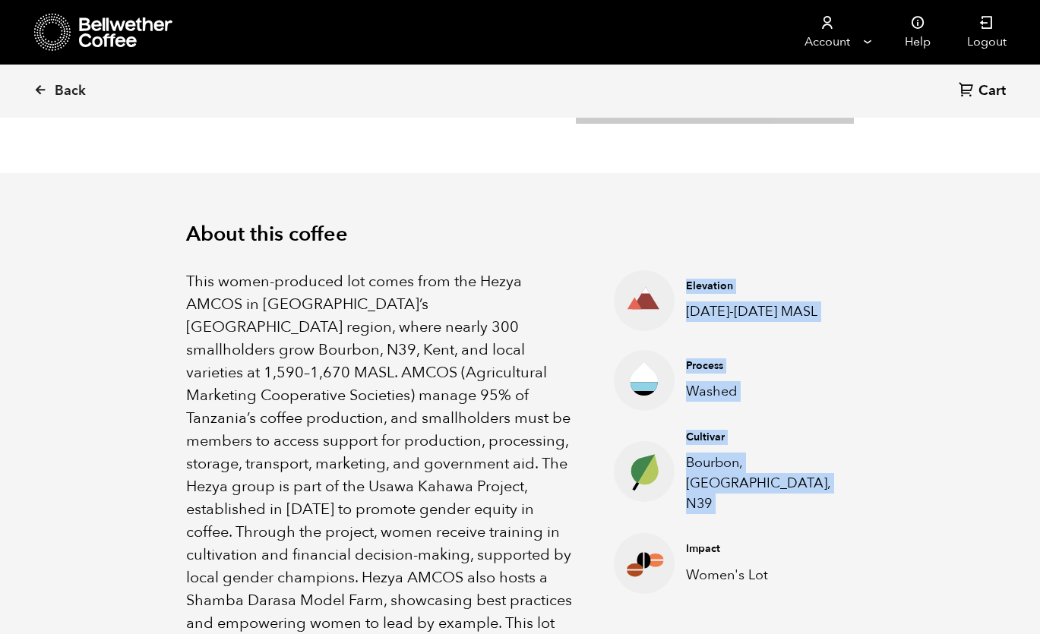
drag, startPoint x: 687, startPoint y: 276, endPoint x: 796, endPoint y: 490, distance: 240.2
click at [796, 490] on ul "Elevation 1590-1670 MASL Process Washed Cultivar Bourbon, Kent, N39 Impact Wome…" at bounding box center [715, 475] width 279 height 410
copy ul "Elevation 1590-1670 MASL Process Washed Cultivar Bourbon, Kent, N39"
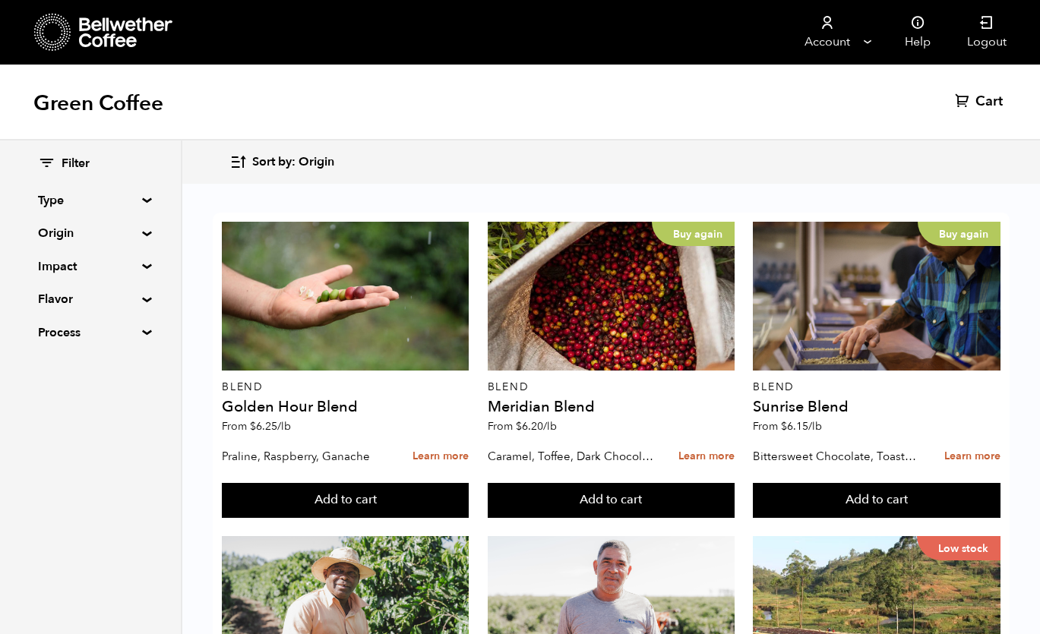
scroll to position [1049, 0]
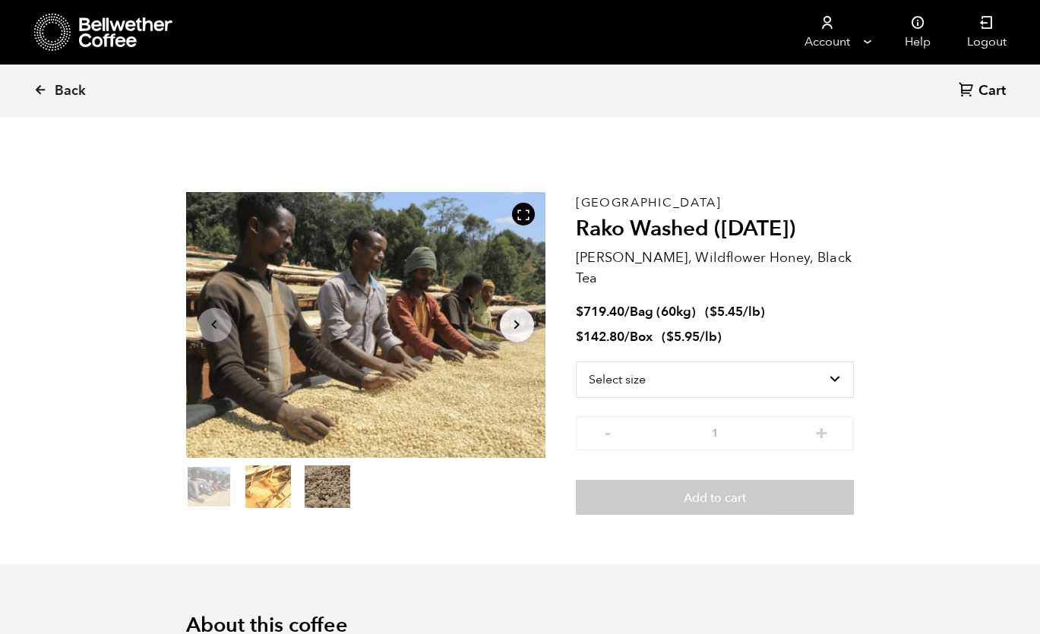
scroll to position [661, 650]
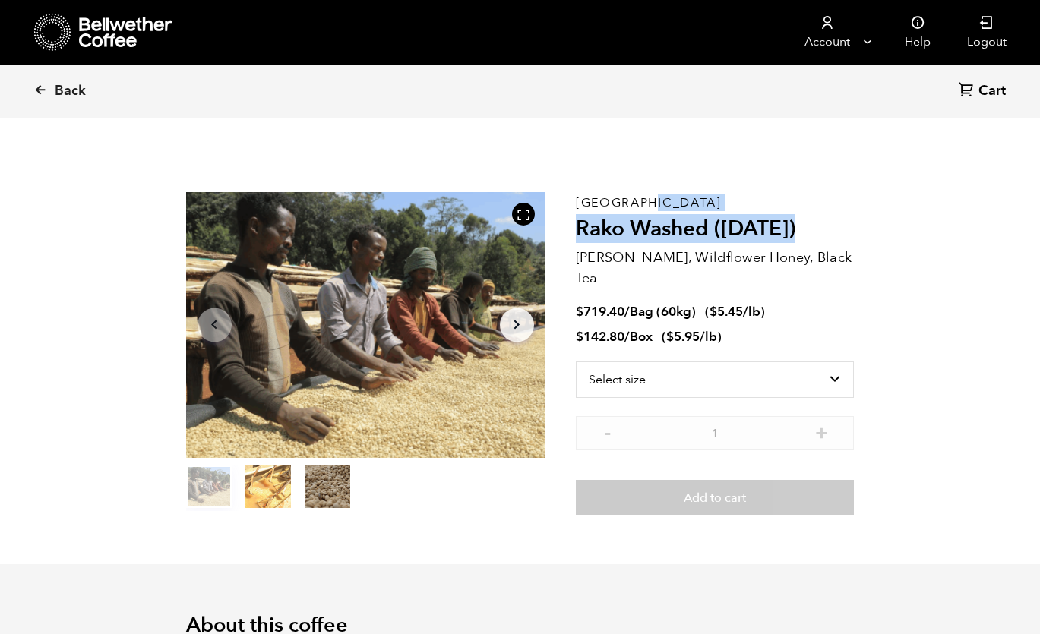
drag, startPoint x: 575, startPoint y: 204, endPoint x: 795, endPoint y: 226, distance: 221.5
click at [795, 226] on div "Ethiopia Rako Washed (JUL 25) Meyer Lemon, Wildflower Honey, Black Tea $ 719.40…" at bounding box center [715, 353] width 279 height 323
copy div "Ethiopia Rako Washed (JUL 25)"
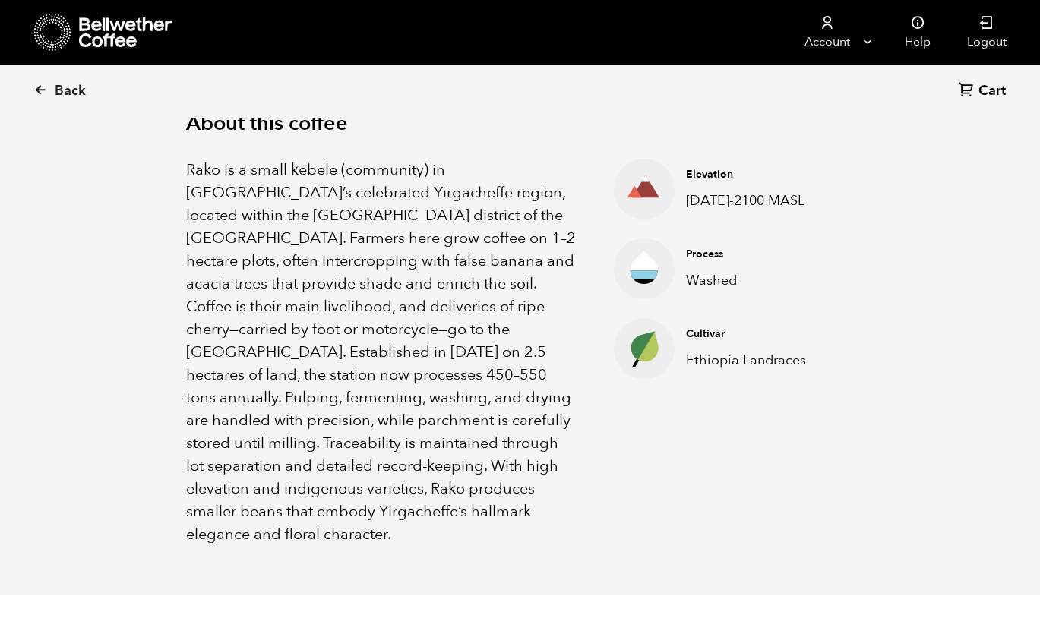
scroll to position [523, 0]
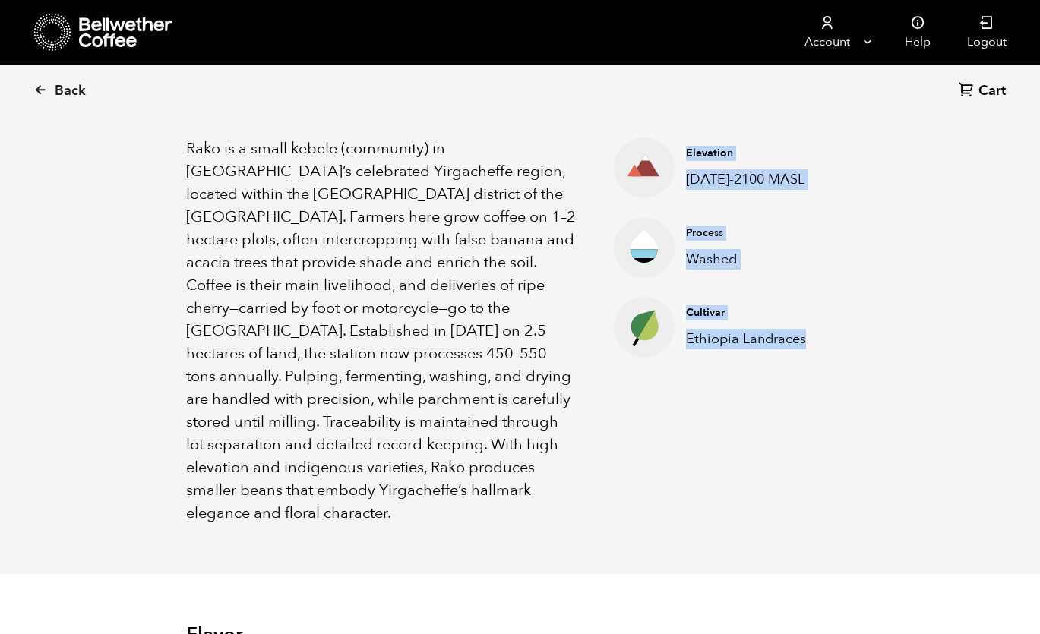
drag, startPoint x: 684, startPoint y: 147, endPoint x: 823, endPoint y: 352, distance: 246.7
click at [823, 352] on ul "Elevation 2000-2100 MASL Process Washed Cultivar Ethiopia Landraces" at bounding box center [709, 330] width 266 height 387
copy ul "Elevation 2000-2100 MASL Process Washed Cultivar Ethiopia Landraces"
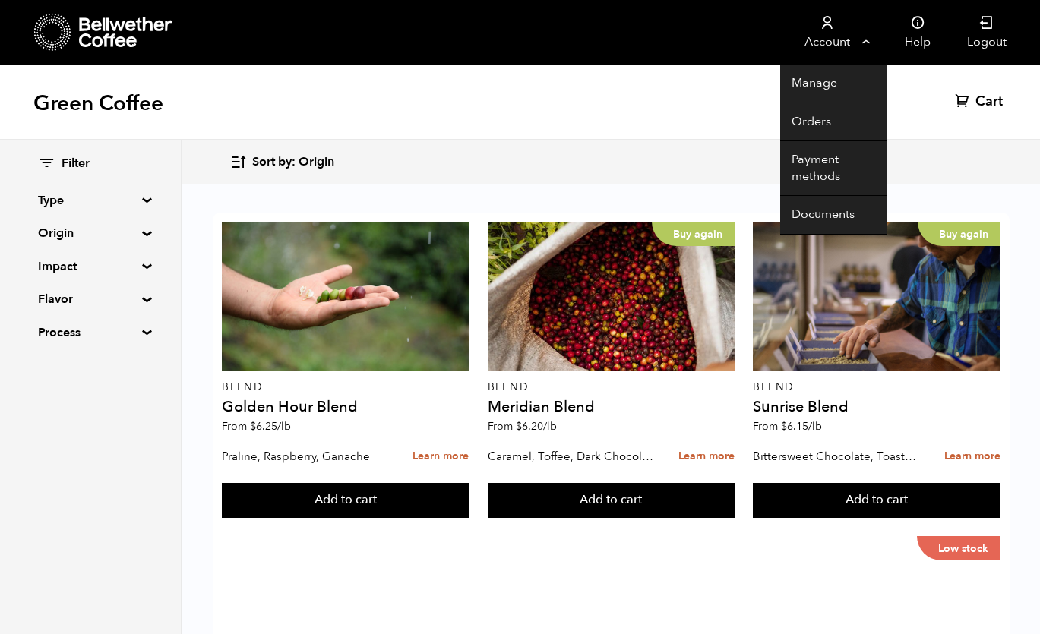
scroll to position [1500, 0]
